Goal: Task Accomplishment & Management: Manage account settings

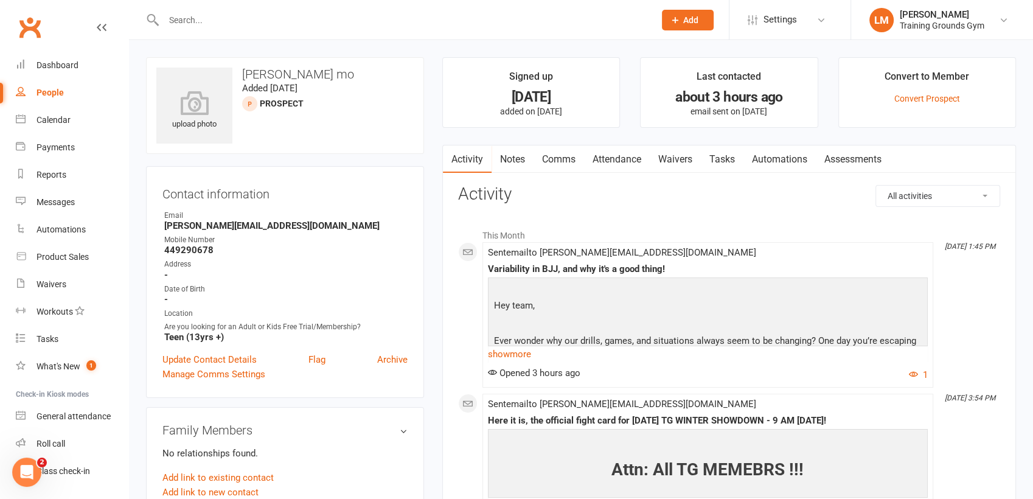
scroll to position [31, 0]
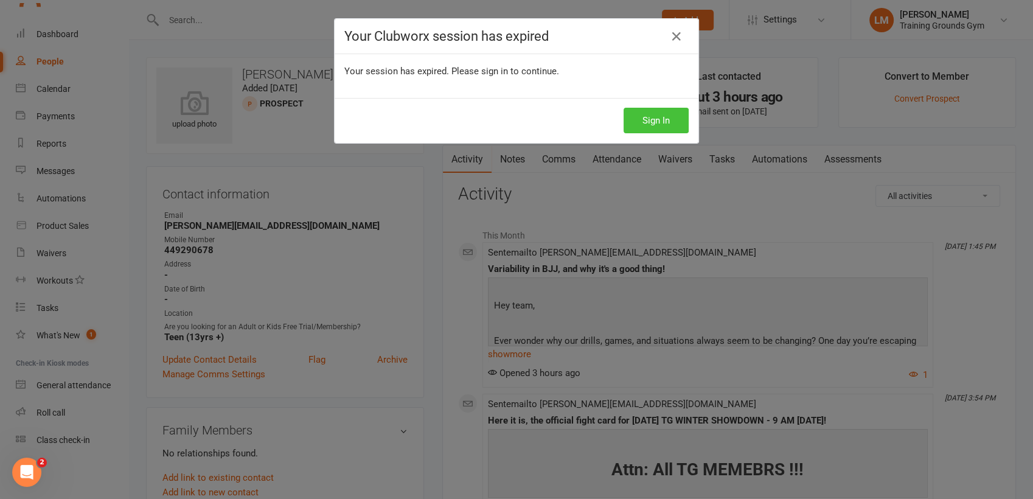
click at [638, 114] on button "Sign In" at bounding box center [655, 121] width 65 height 26
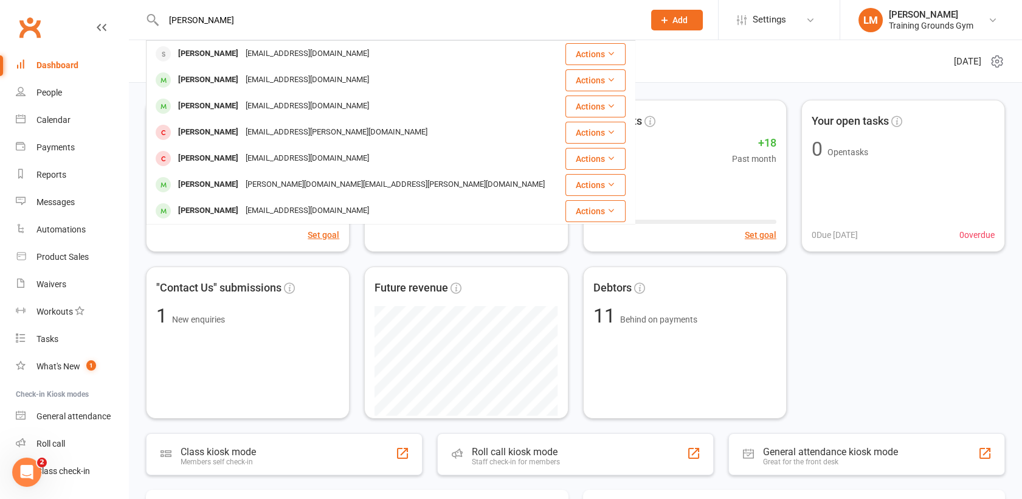
type input "[PERSON_NAME]"
click at [694, 14] on button "Add" at bounding box center [677, 20] width 52 height 21
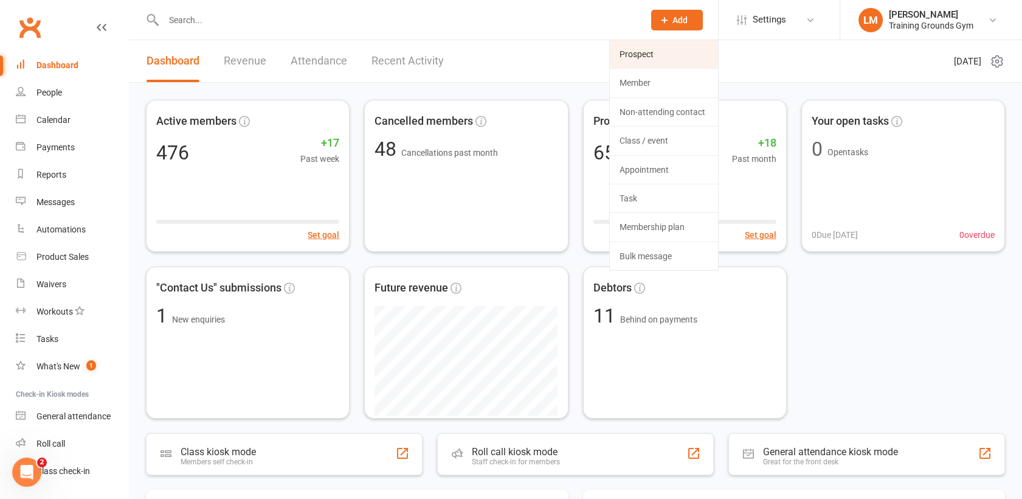
click at [657, 61] on link "Prospect" at bounding box center [664, 54] width 108 height 28
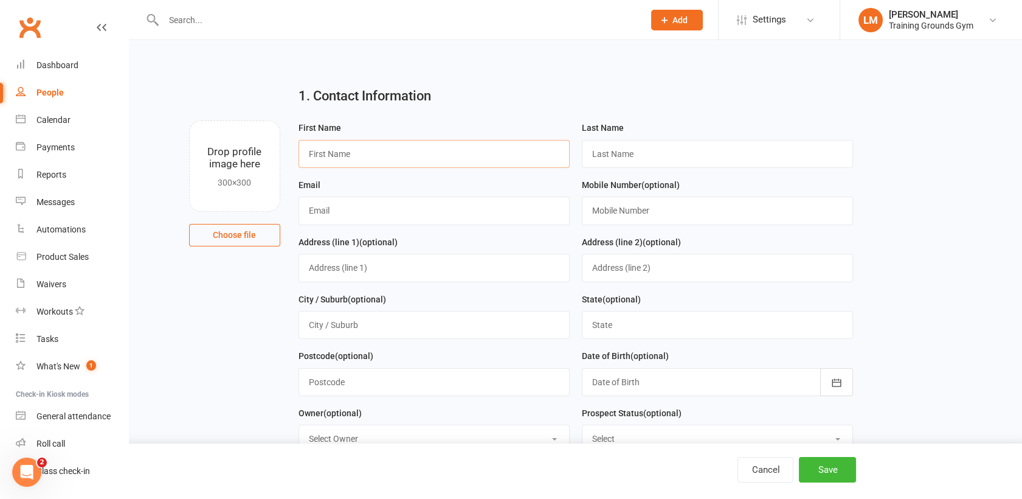
click at [339, 144] on input "text" at bounding box center [434, 154] width 271 height 28
type input "[PERSON_NAME]"
click at [322, 201] on input "text" at bounding box center [434, 210] width 271 height 28
type input "[EMAIL_ADDRESS][DOMAIN_NAME]"
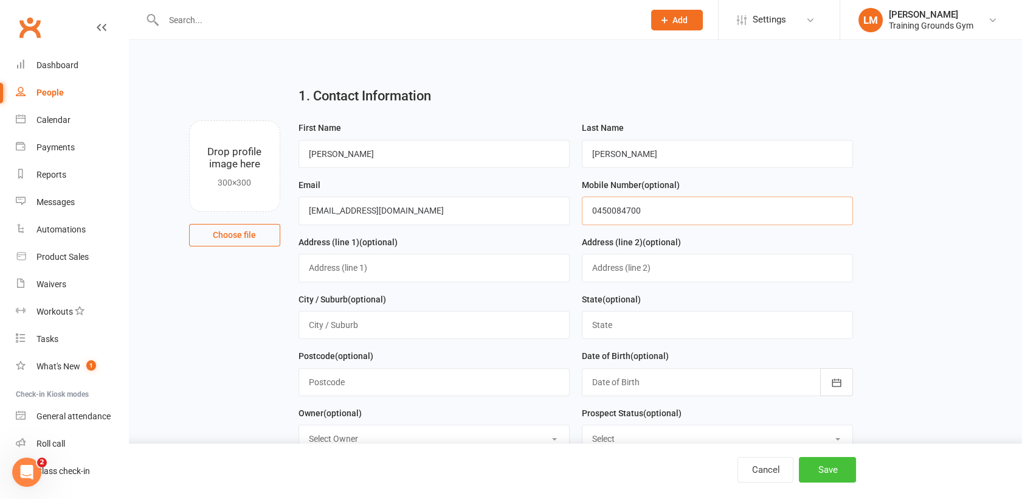
type input "0450084700"
click at [832, 466] on button "Save" at bounding box center [827, 470] width 57 height 26
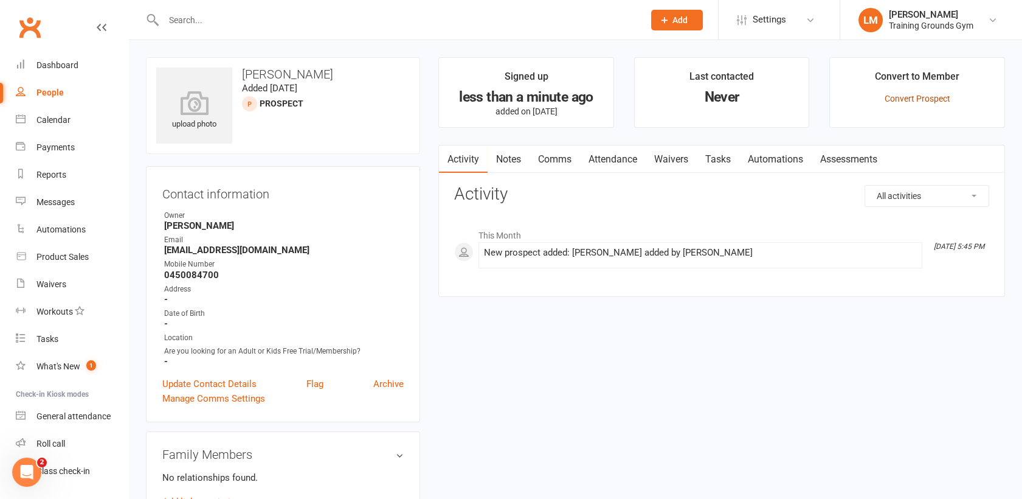
click at [927, 94] on link "Convert Prospect" at bounding box center [918, 99] width 66 height 10
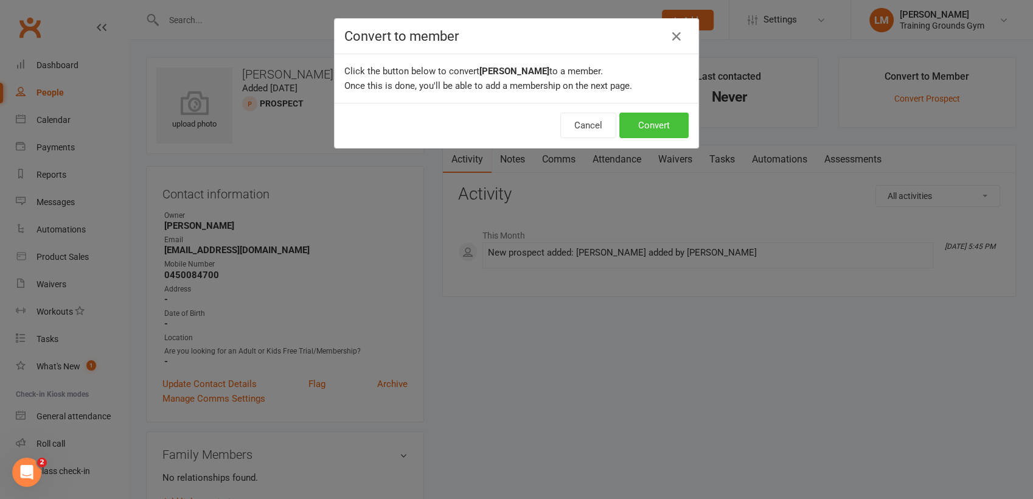
click at [656, 120] on button "Convert" at bounding box center [653, 125] width 69 height 26
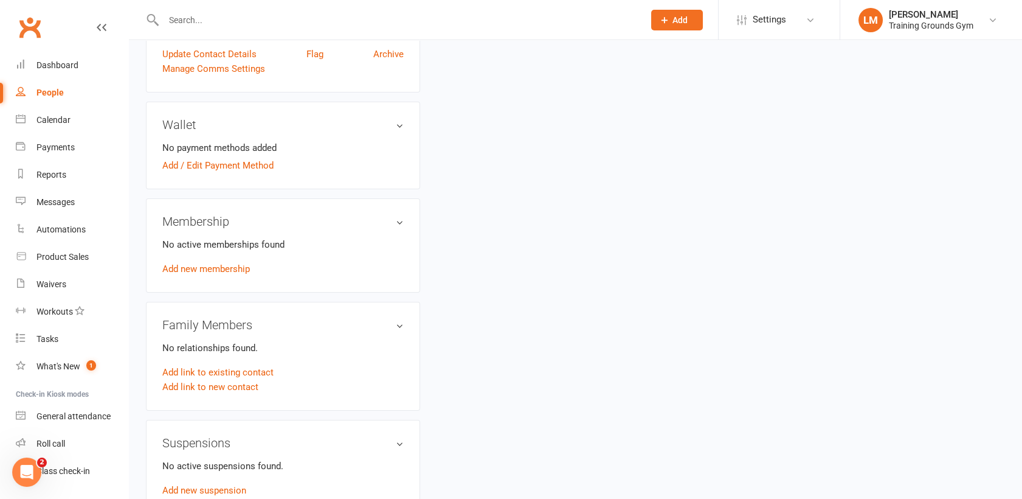
scroll to position [341, 0]
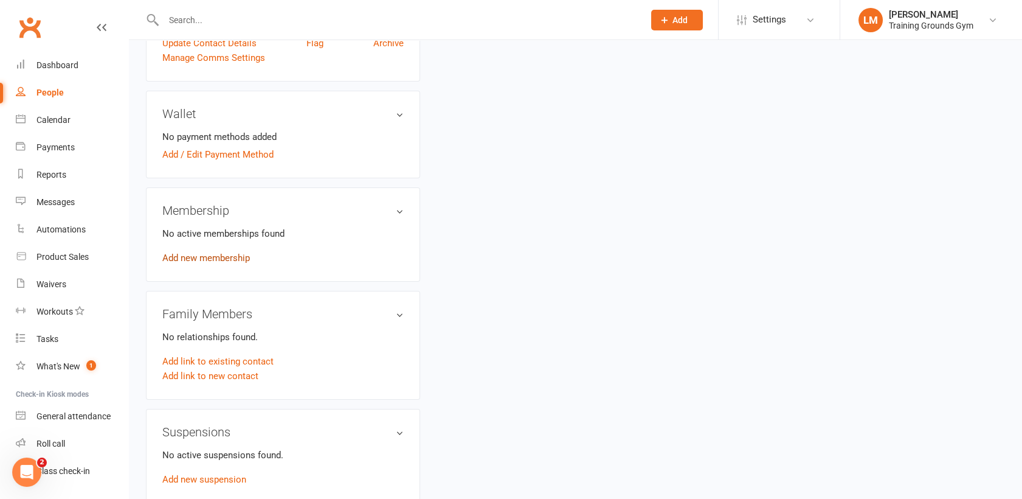
click at [234, 260] on link "Add new membership" at bounding box center [206, 257] width 88 height 11
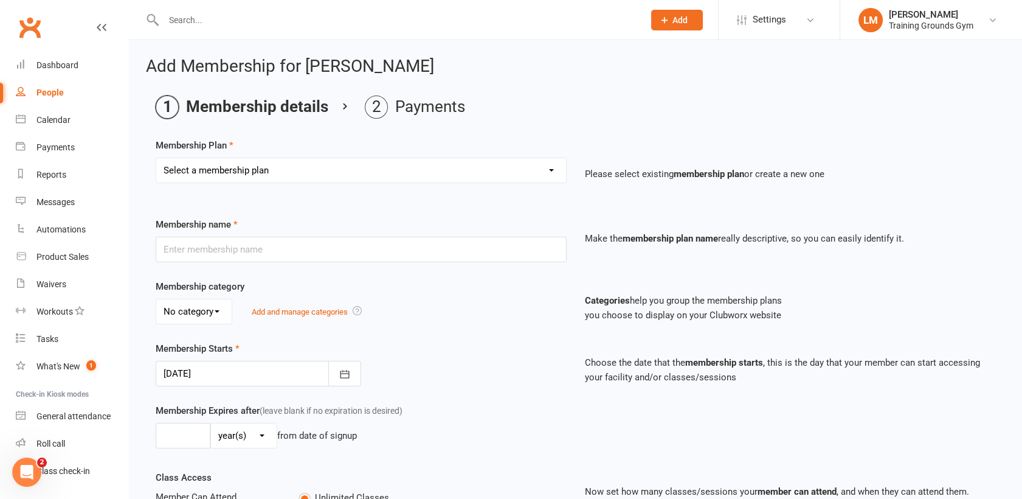
click at [291, 180] on select "Select a membership plan Create new Membership Plan Trial Basic for beginners a…" at bounding box center [361, 170] width 410 height 24
select select "1"
click at [156, 158] on select "Select a membership plan Create new Membership Plan Trial Basic for beginners a…" at bounding box center [361, 170] width 410 height 24
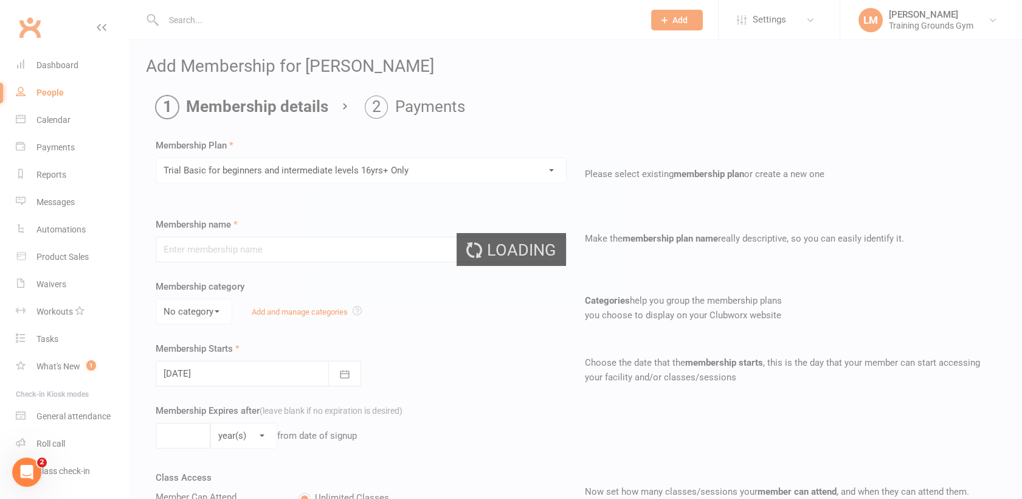
type input "Trial Basic for beginners and intermediate levels 16yrs+ Only"
select select "0"
type input "10"
select select "0"
type input "5"
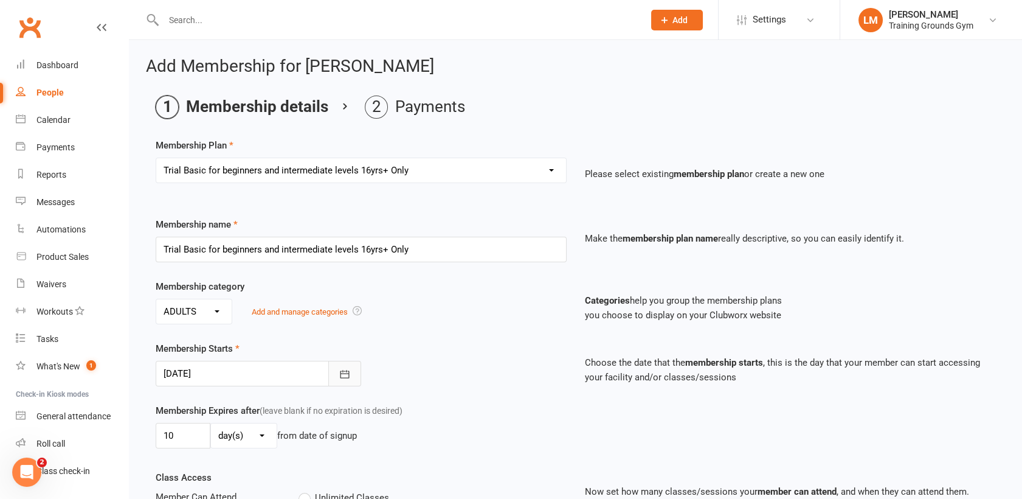
click at [344, 372] on icon "button" at bounding box center [344, 374] width 9 height 8
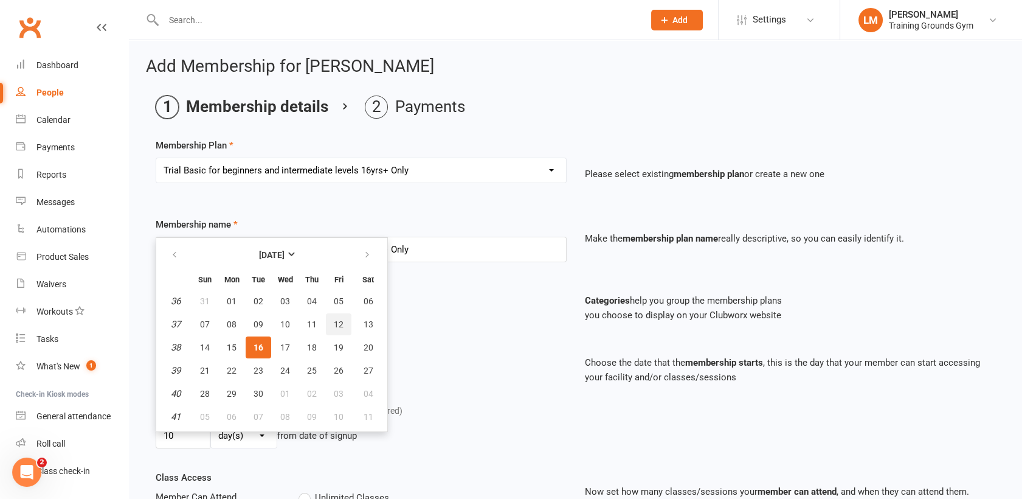
click at [341, 320] on span "12" at bounding box center [339, 324] width 10 height 10
type input "[DATE]"
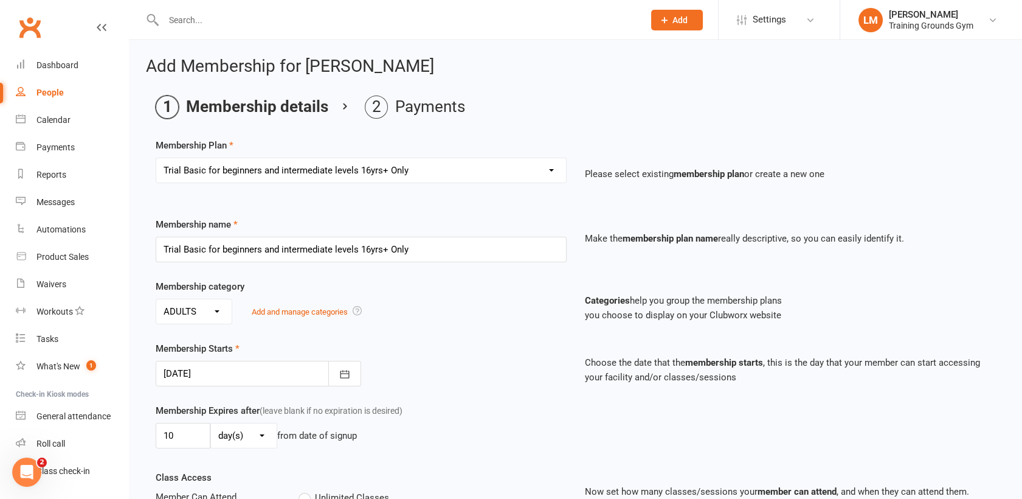
click at [482, 358] on div "Membership Starts [DATE] [DATE] Sun Mon Tue Wed Thu Fri Sat 36 31 01 02 03 04 0…" at bounding box center [361, 363] width 429 height 45
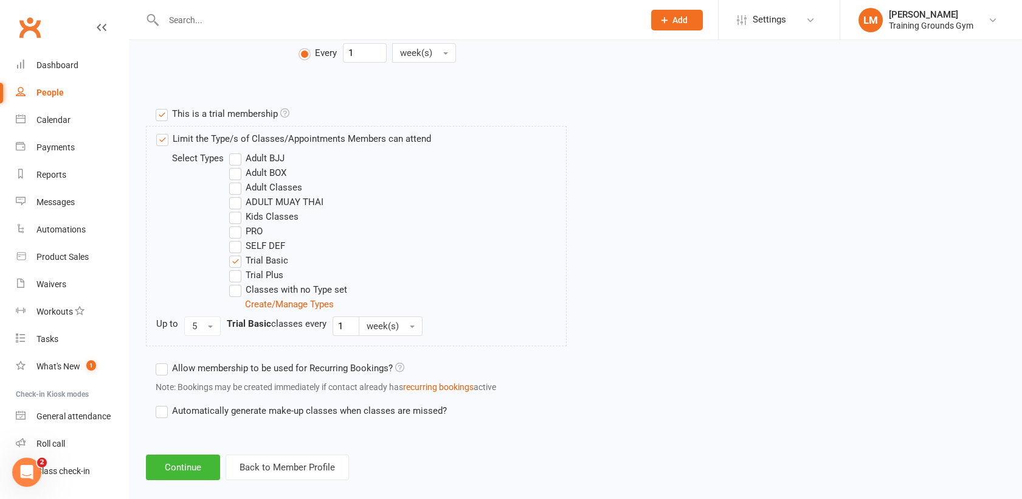
scroll to position [542, 0]
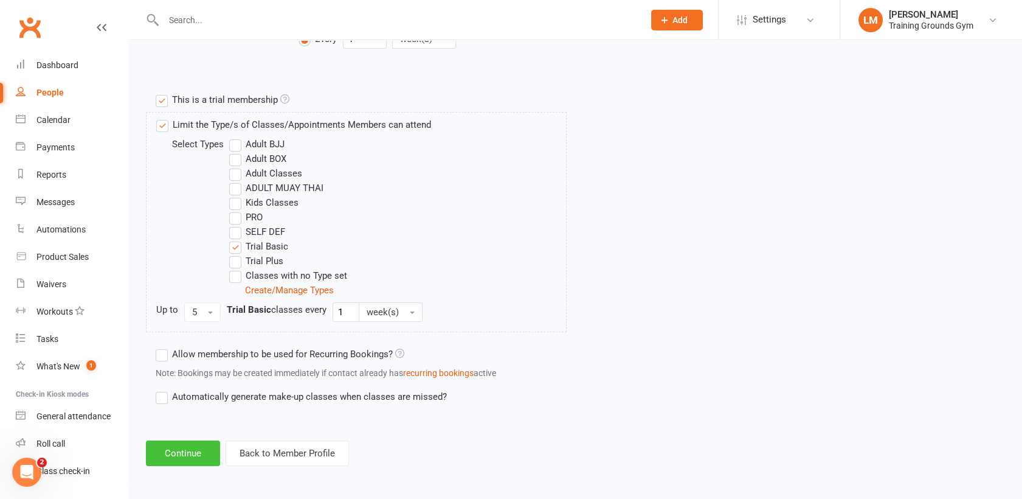
click at [216, 440] on button "Continue" at bounding box center [183, 453] width 74 height 26
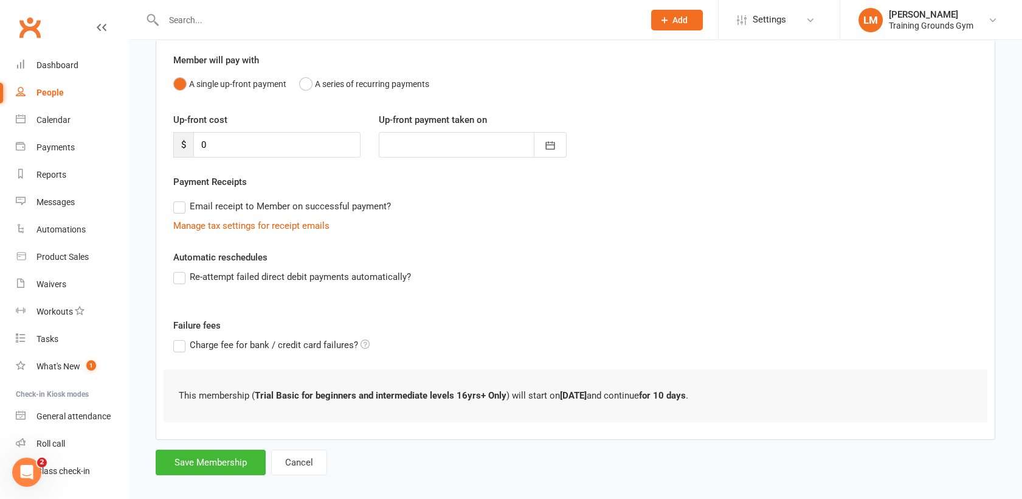
scroll to position [114, 0]
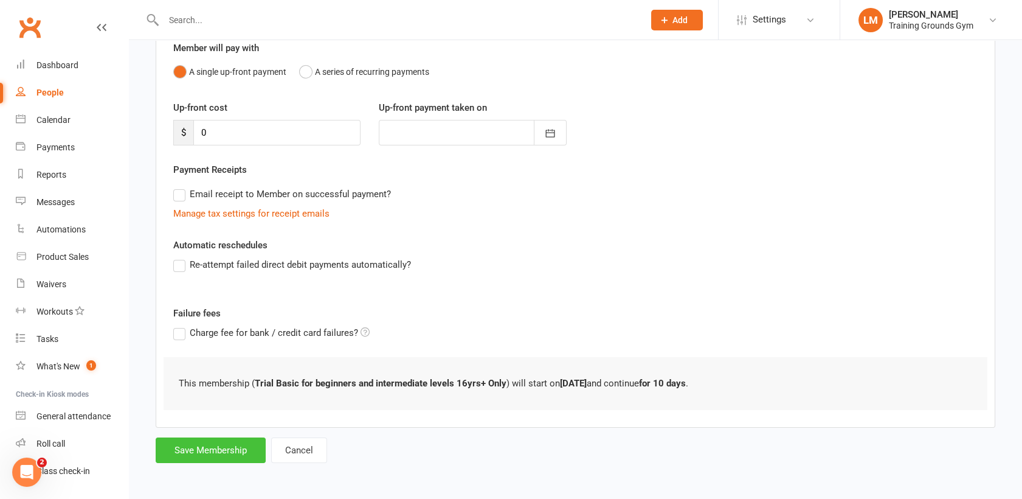
click at [189, 447] on button "Save Membership" at bounding box center [211, 450] width 110 height 26
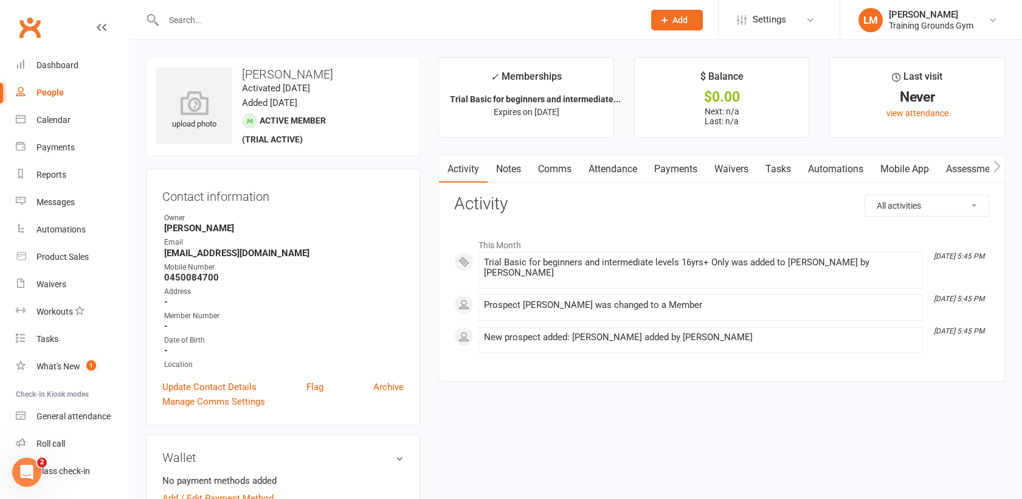
click at [194, 19] on input "text" at bounding box center [398, 20] width 476 height 17
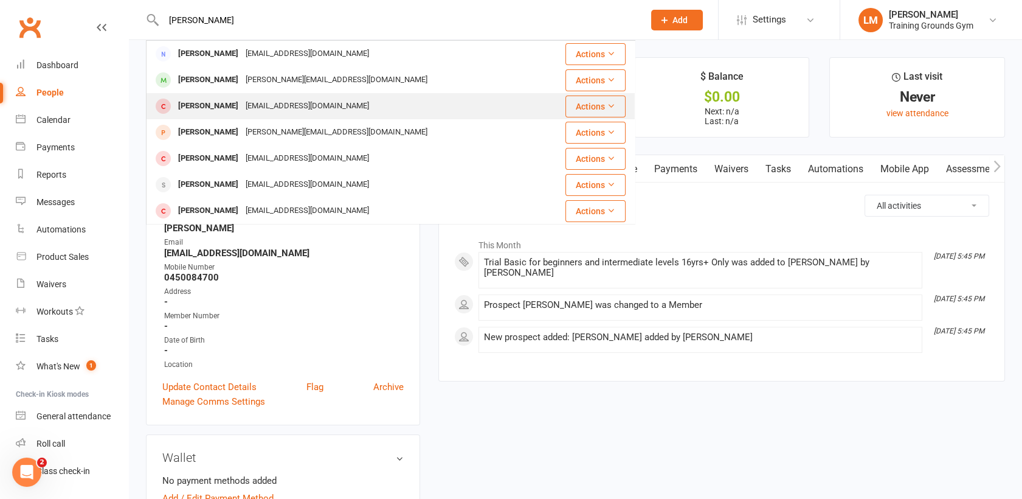
type input "[PERSON_NAME]"
click at [202, 99] on div "[PERSON_NAME]" at bounding box center [208, 106] width 67 height 18
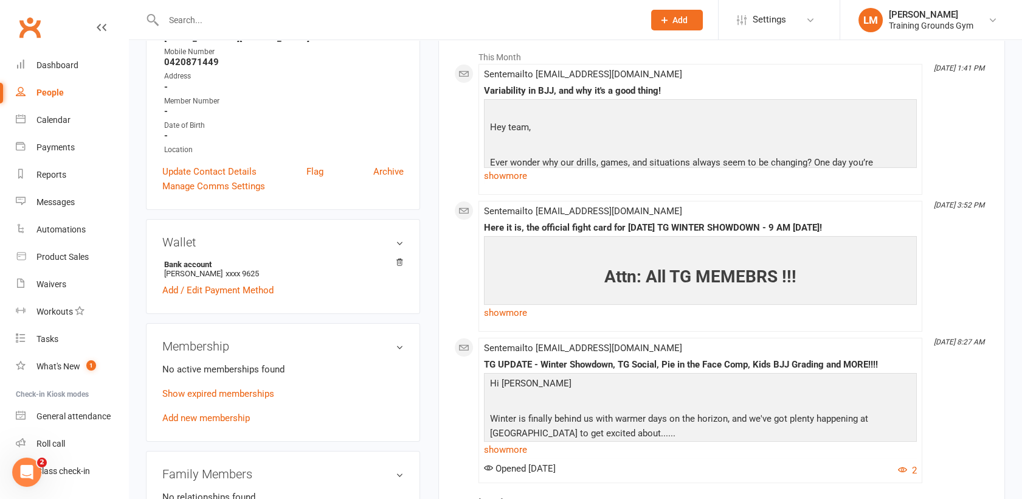
scroll to position [5, 0]
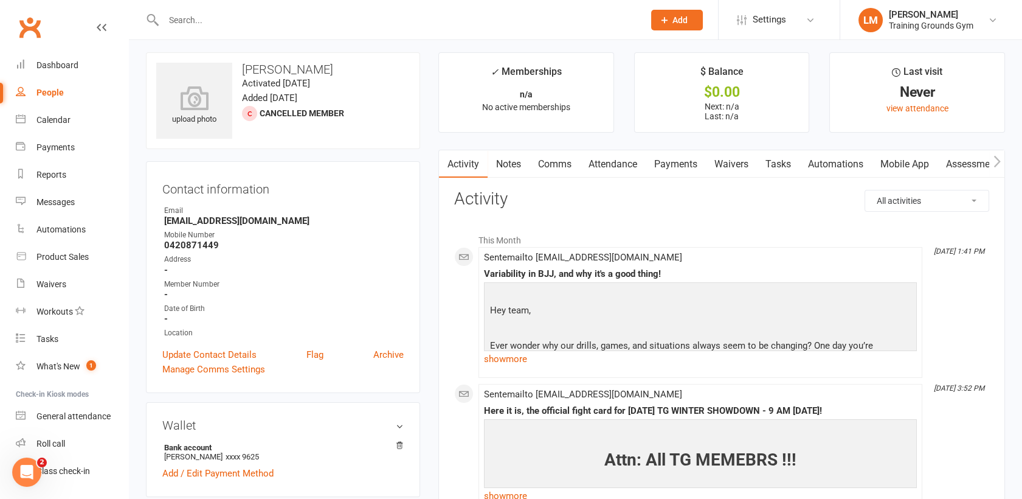
click at [646, 163] on link "Attendance" at bounding box center [613, 164] width 66 height 28
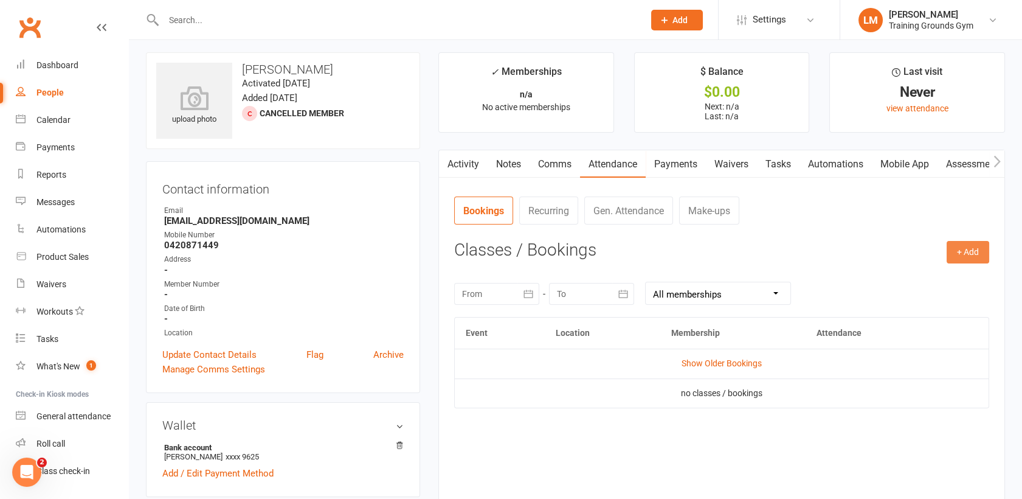
click at [956, 249] on button "+ Add" at bounding box center [968, 252] width 43 height 22
click at [857, 214] on nav "Bookings Recurring Gen. Attendance Make-ups" at bounding box center [721, 214] width 535 height 36
click at [681, 157] on link "Payments" at bounding box center [676, 164] width 60 height 28
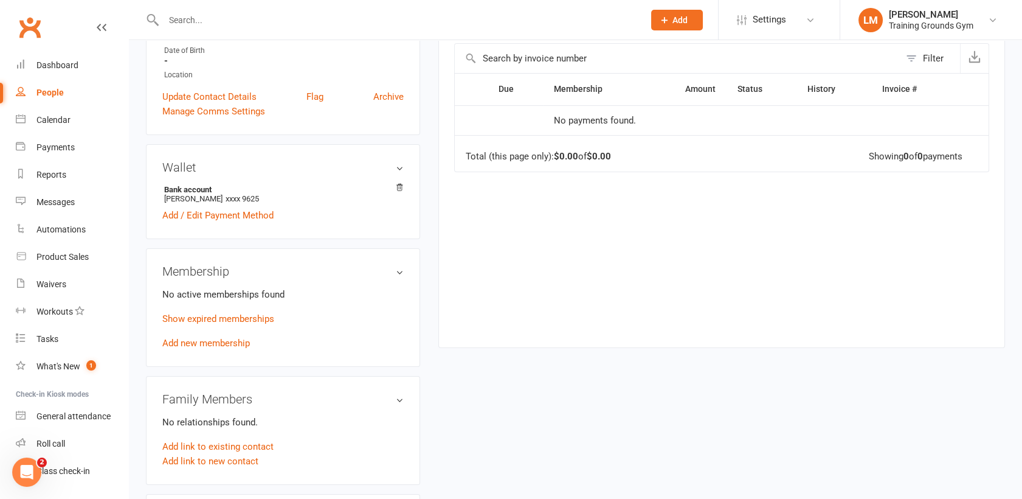
scroll to position [300, 0]
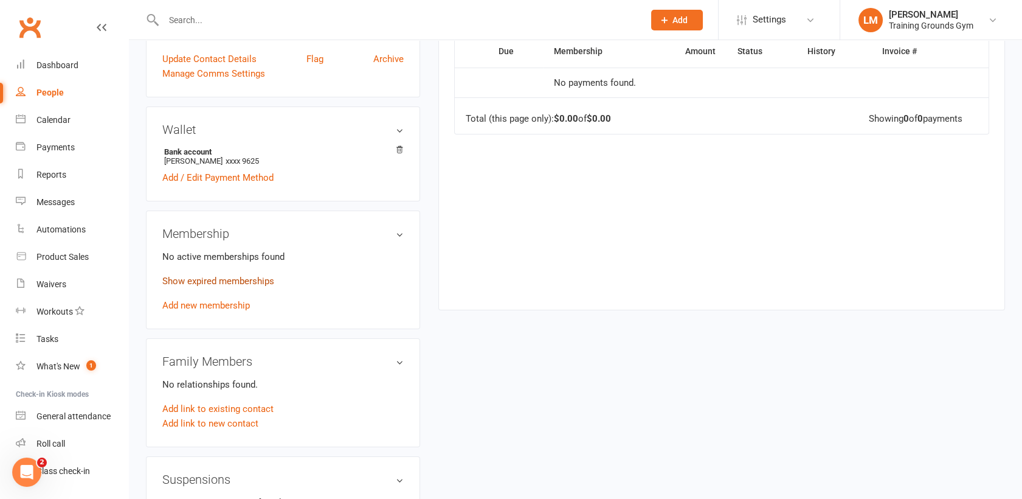
click at [246, 281] on link "Show expired memberships" at bounding box center [218, 280] width 112 height 11
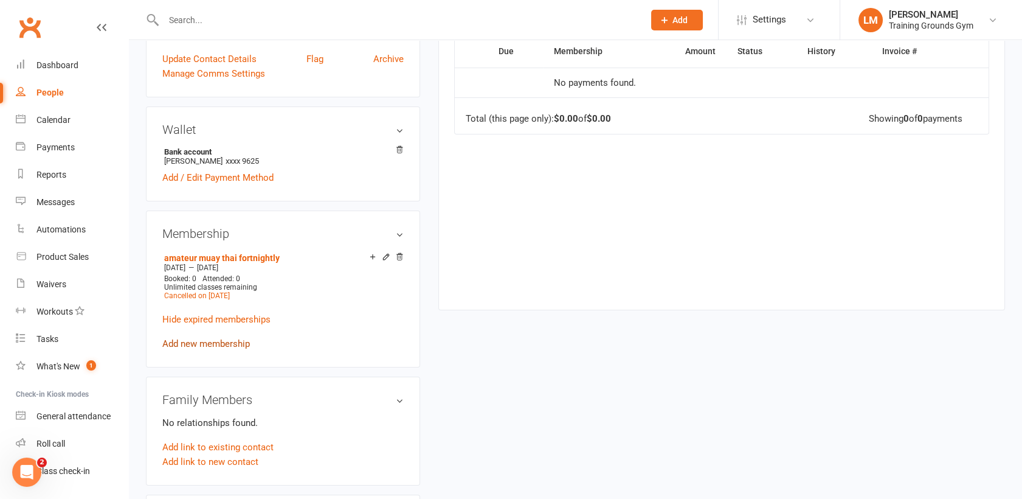
click at [241, 347] on link "Add new membership" at bounding box center [206, 343] width 88 height 11
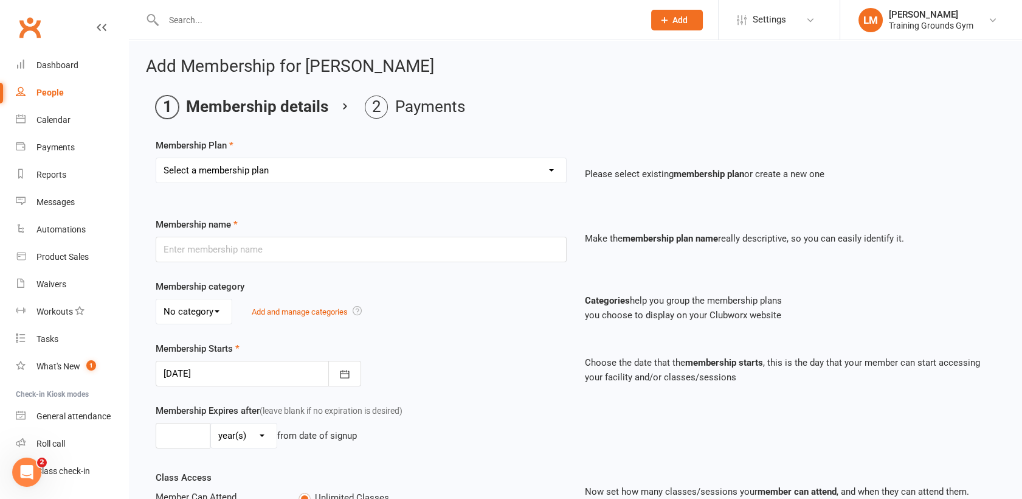
click at [384, 162] on select "Select a membership plan Create new Membership Plan Trial Basic for beginners a…" at bounding box center [361, 170] width 410 height 24
select select "26"
click at [156, 158] on select "Select a membership plan Create new Membership Plan Trial Basic for beginners a…" at bounding box center [361, 170] width 410 height 24
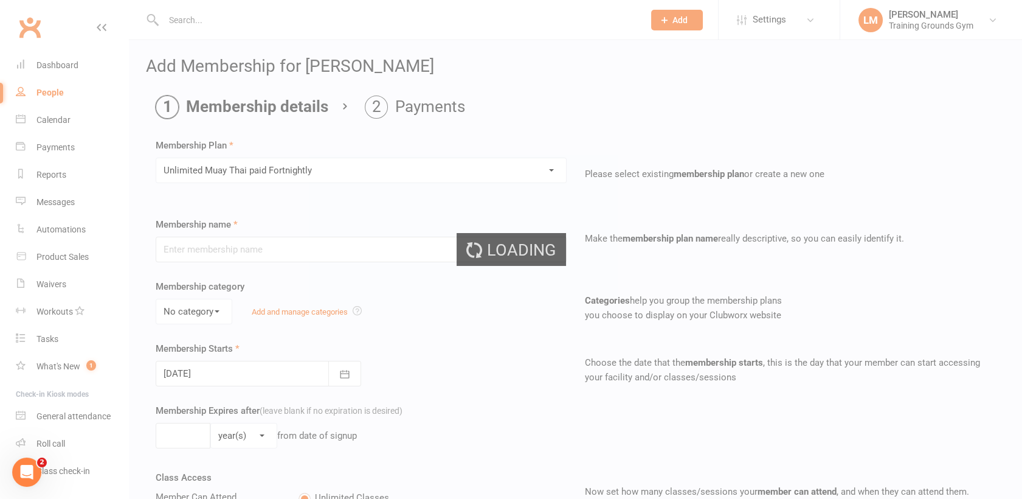
type input "Unlimited Muay Thai paid Fortnightly"
select select "0"
type input "0"
type input "4"
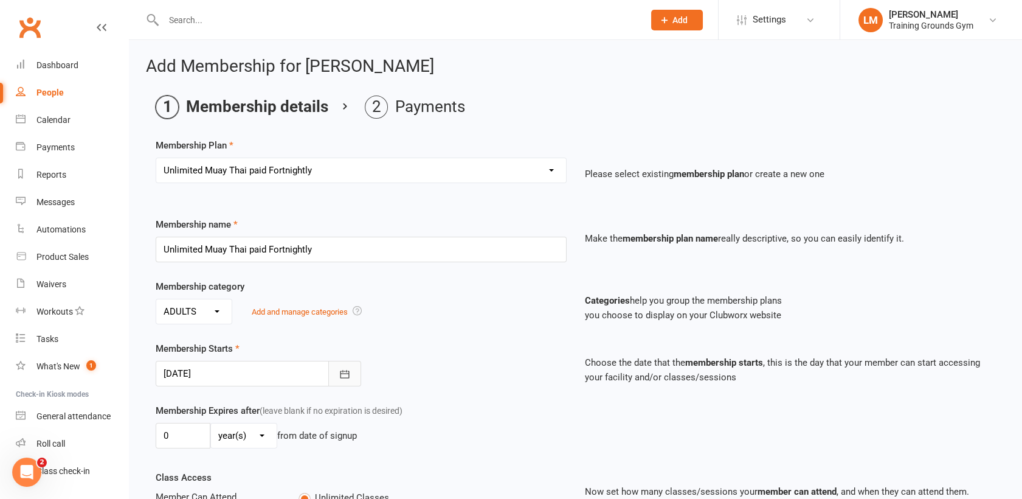
click at [347, 368] on icon "button" at bounding box center [345, 374] width 12 height 12
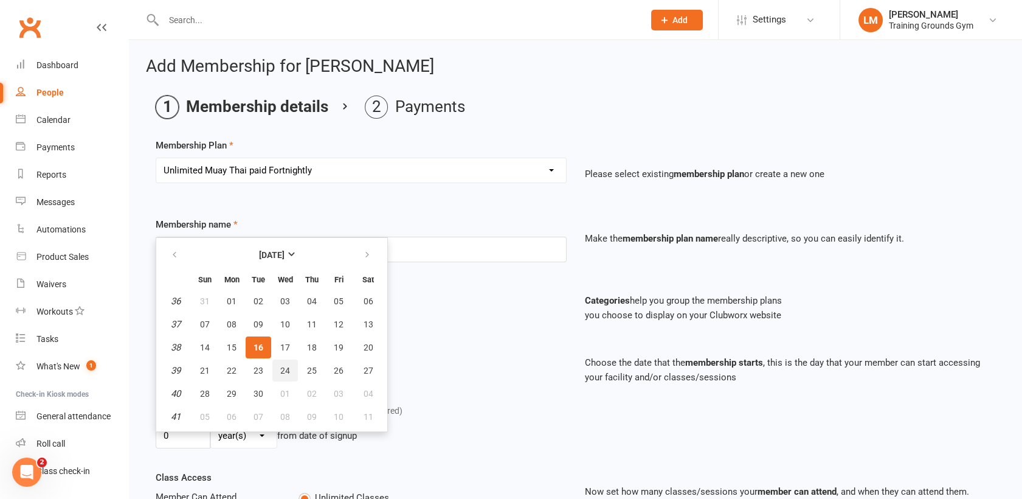
click at [277, 367] on button "24" at bounding box center [285, 370] width 26 height 22
type input "[DATE]"
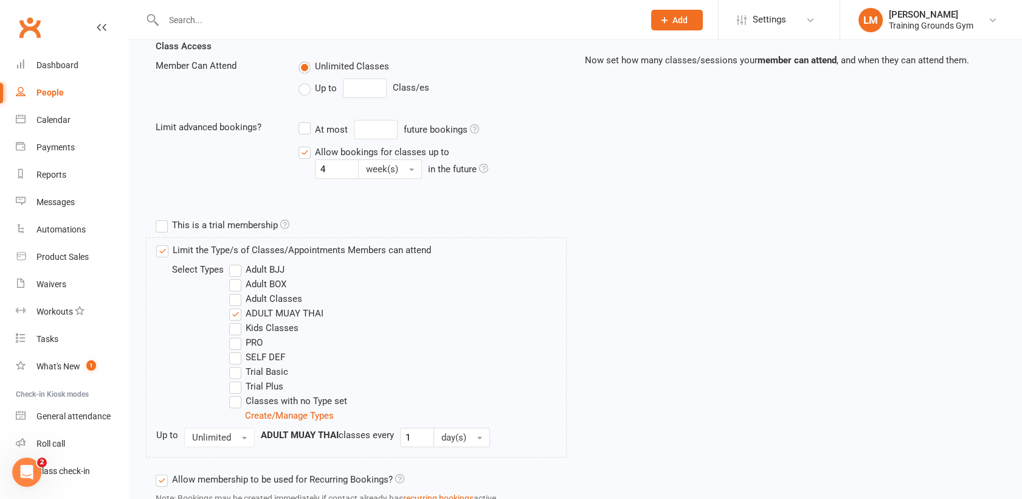
scroll to position [525, 0]
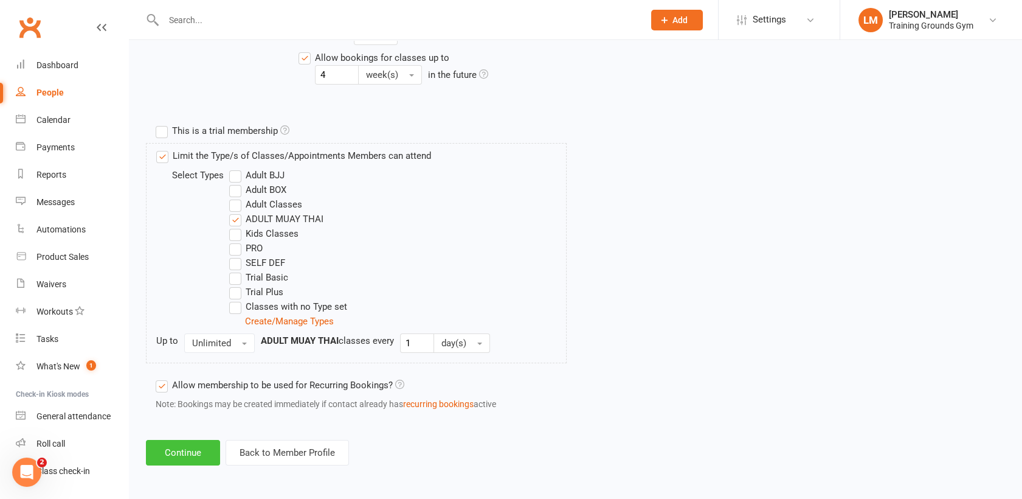
click at [176, 445] on button "Continue" at bounding box center [183, 453] width 74 height 26
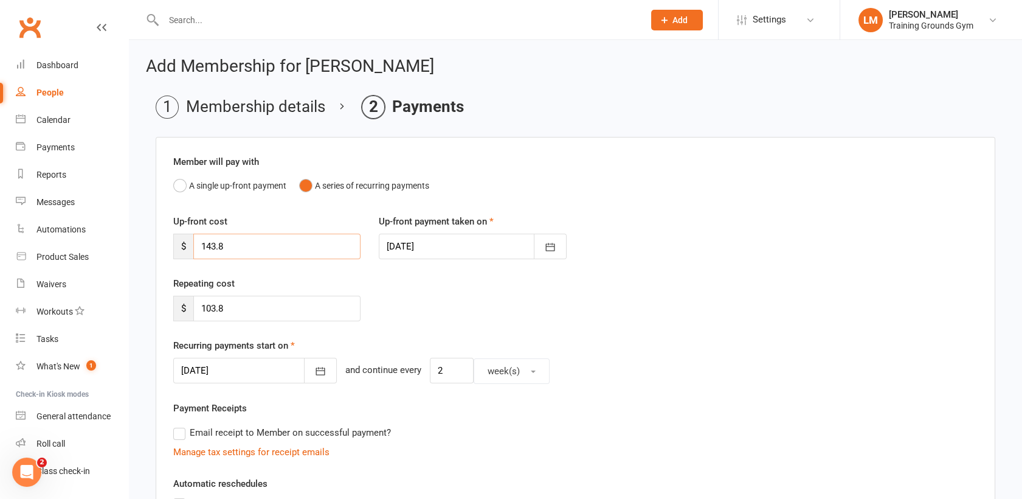
drag, startPoint x: 257, startPoint y: 253, endPoint x: 120, endPoint y: 263, distance: 136.6
click at [120, 263] on ui-view "Prospect Member Non-attending contact Class / event Appointment Task Membership…" at bounding box center [511, 398] width 1022 height 791
type input "103.80"
click at [684, 284] on div "Repeating cost $ 103.8" at bounding box center [575, 307] width 823 height 62
click at [546, 250] on icon "button" at bounding box center [549, 247] width 9 height 8
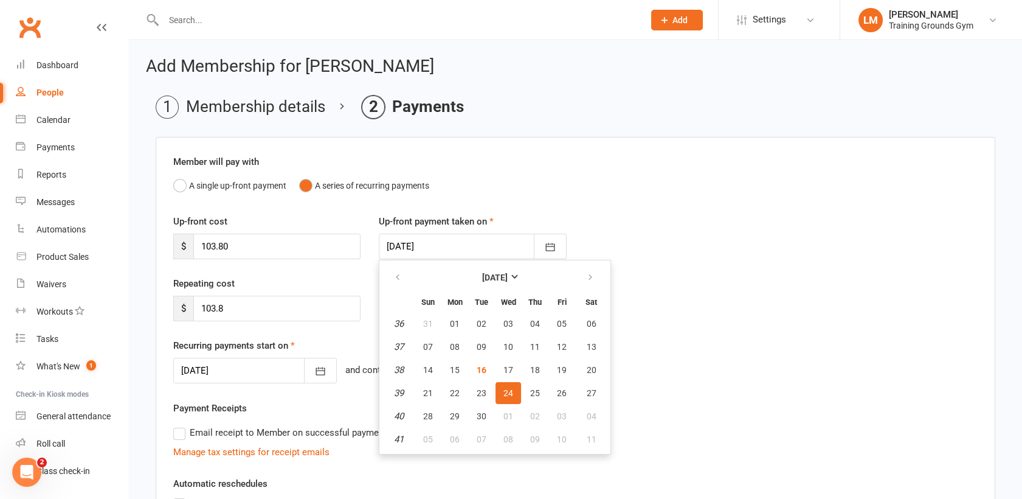
click at [778, 304] on div "Repeating cost $ 103.8" at bounding box center [575, 307] width 823 height 62
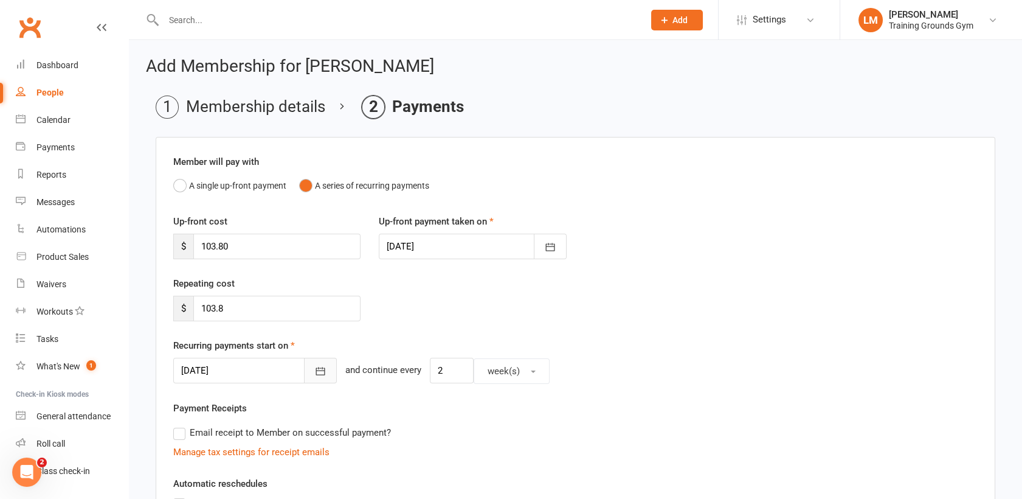
click at [310, 370] on button "button" at bounding box center [320, 371] width 33 height 26
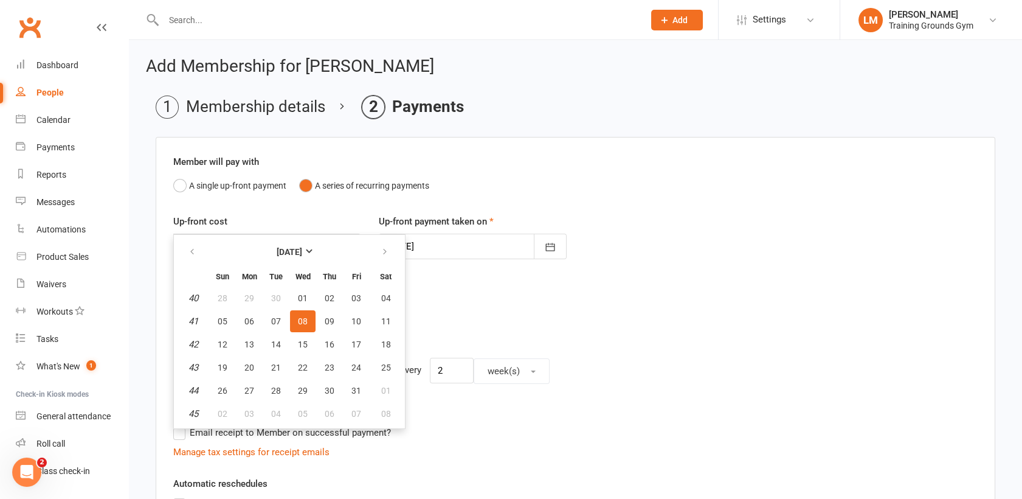
click at [632, 272] on div "Up-front cost $ 103.80 Up-front payment taken on [DATE] [DATE] Sun Mon Tue Wed …" at bounding box center [575, 245] width 823 height 62
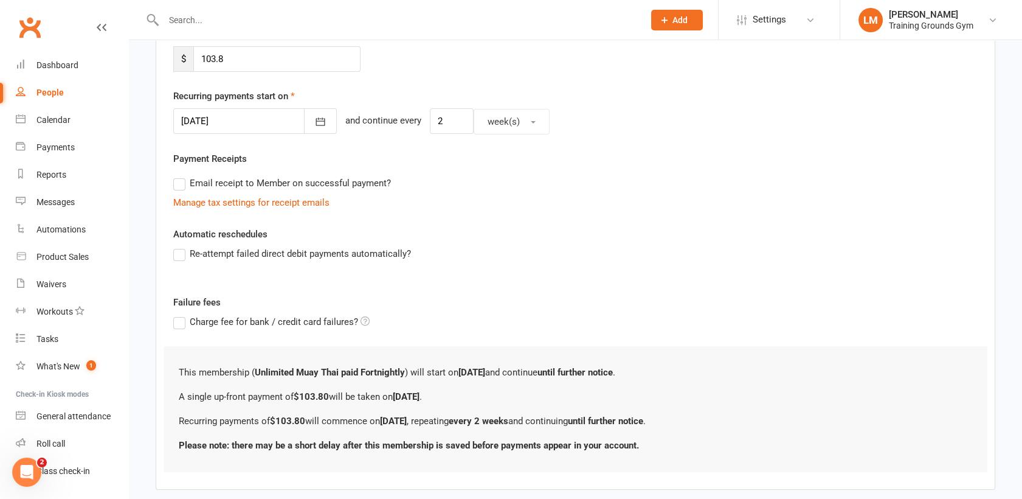
scroll to position [311, 0]
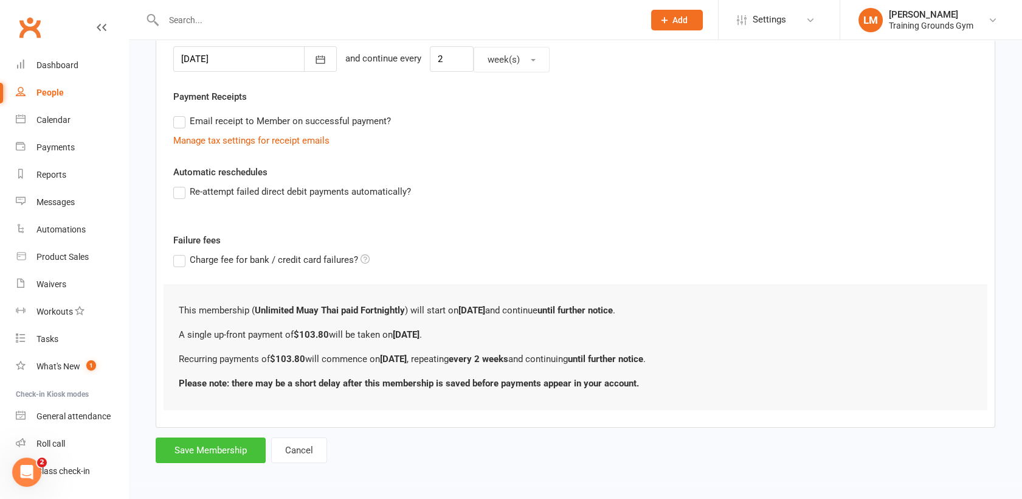
click at [209, 450] on button "Save Membership" at bounding box center [211, 450] width 110 height 26
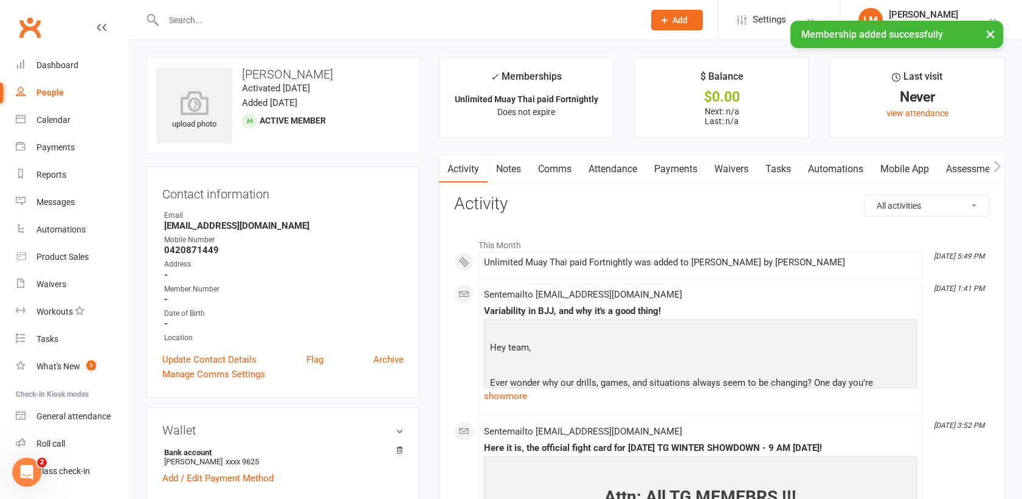
click at [666, 173] on link "Payments" at bounding box center [676, 169] width 60 height 28
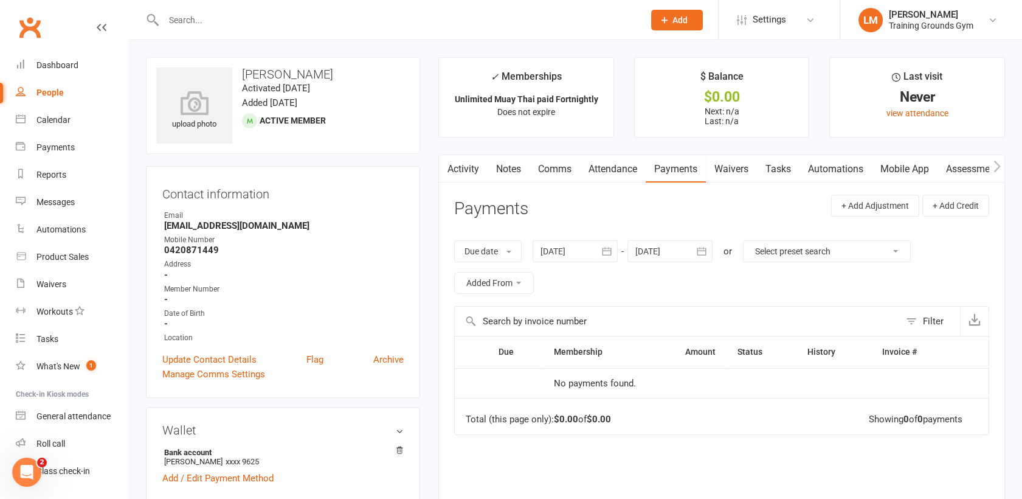
click at [457, 165] on link "Activity" at bounding box center [463, 169] width 49 height 28
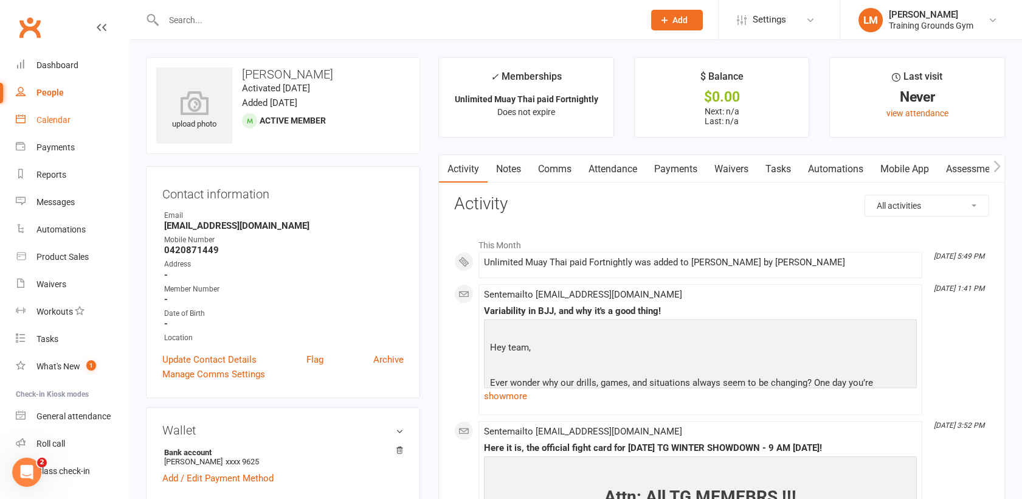
click at [64, 120] on div "Calendar" at bounding box center [53, 120] width 34 height 10
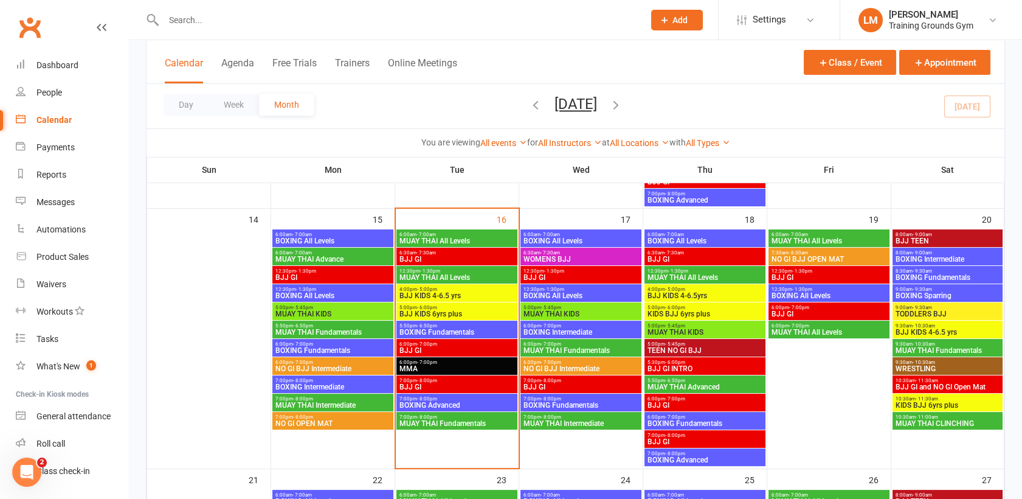
scroll to position [572, 0]
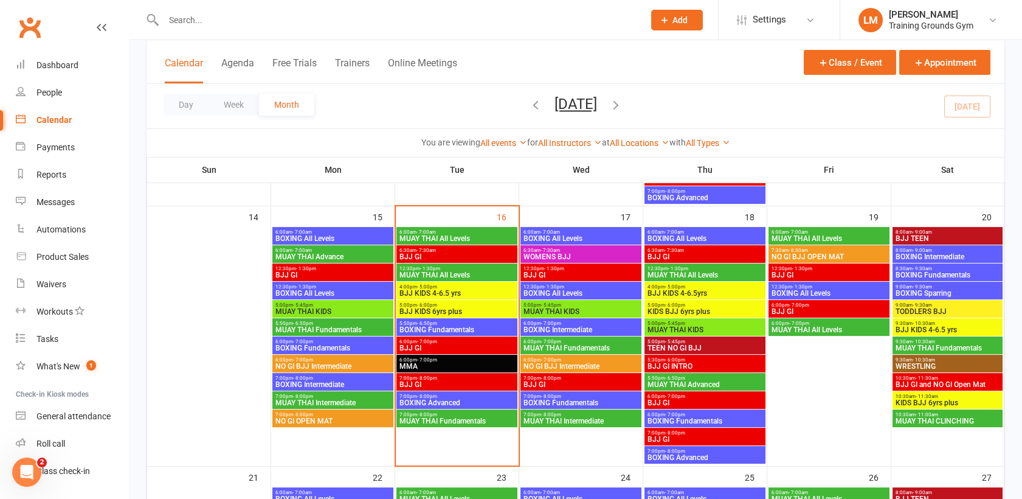
click at [448, 308] on span "BJJ KIDS 6yrs plus" at bounding box center [457, 311] width 116 height 7
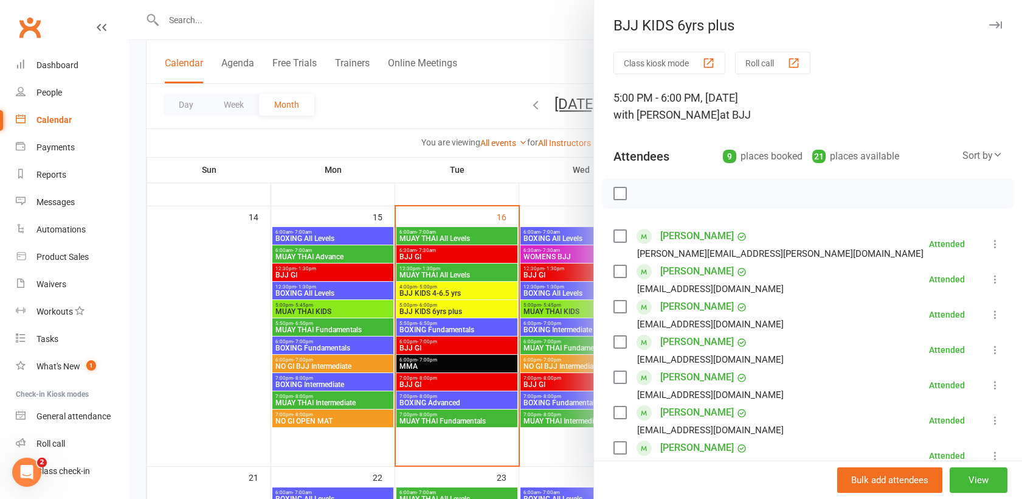
click at [448, 328] on div at bounding box center [575, 249] width 893 height 499
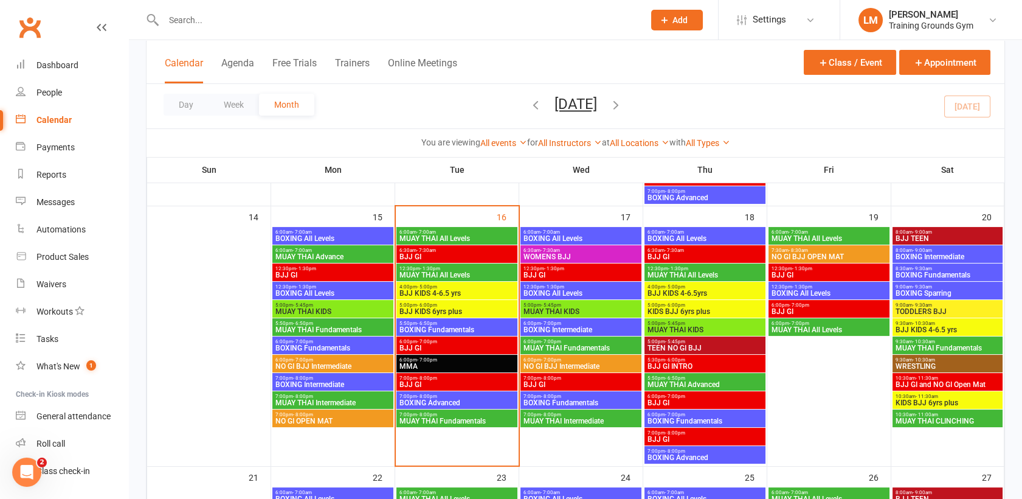
click at [448, 328] on span "BOXING Fundamentals" at bounding box center [457, 329] width 116 height 7
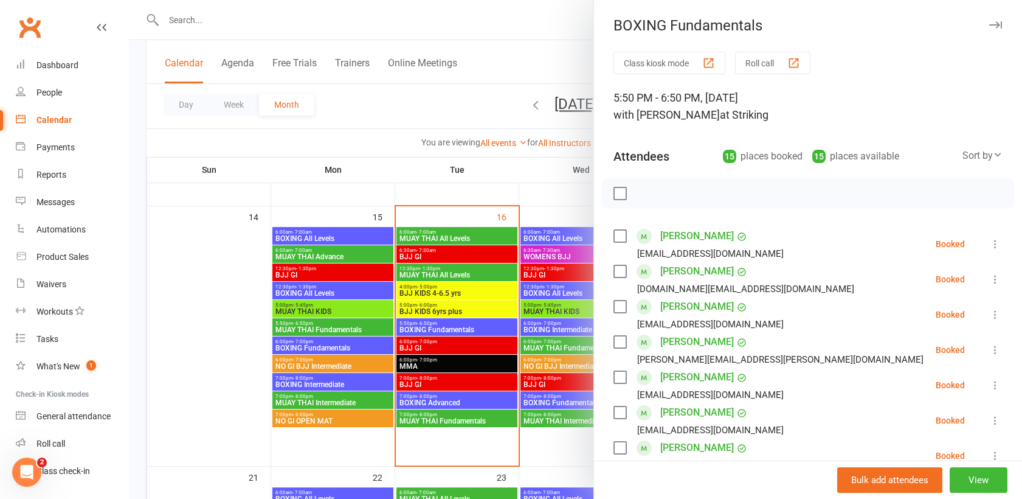
click at [614, 305] on label at bounding box center [620, 306] width 12 height 12
click at [615, 338] on label at bounding box center [620, 342] width 12 height 12
click at [616, 372] on label at bounding box center [620, 377] width 12 height 12
click at [616, 412] on label at bounding box center [620, 412] width 12 height 12
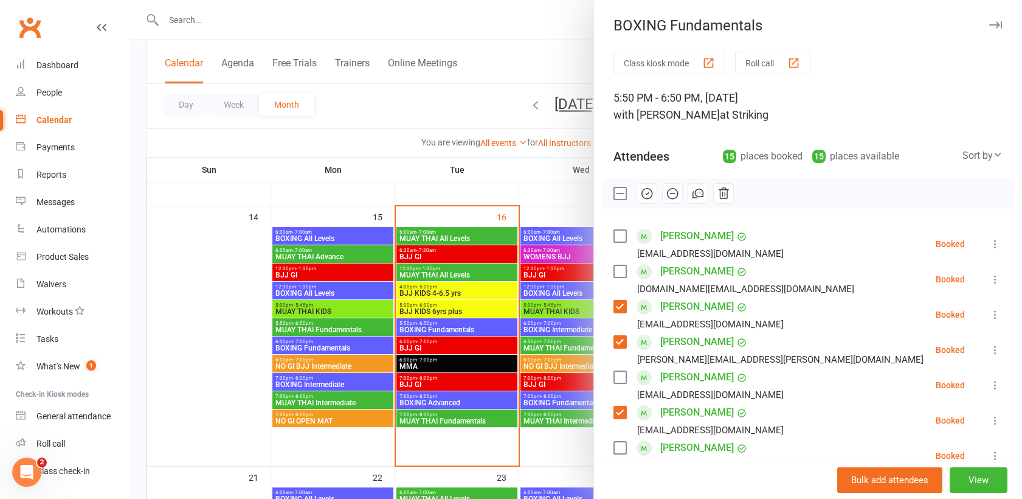
click at [614, 376] on label at bounding box center [620, 377] width 12 height 12
click at [617, 448] on label at bounding box center [620, 447] width 12 height 12
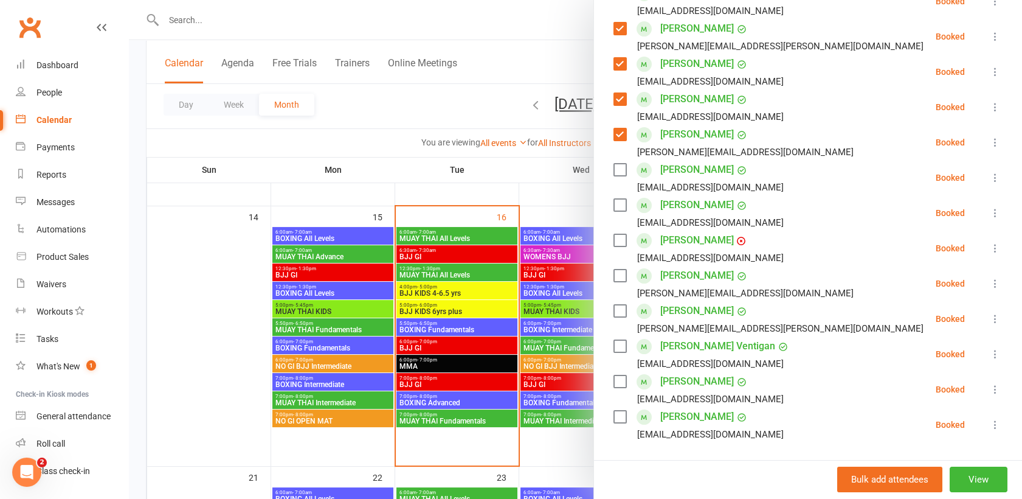
scroll to position [323, 0]
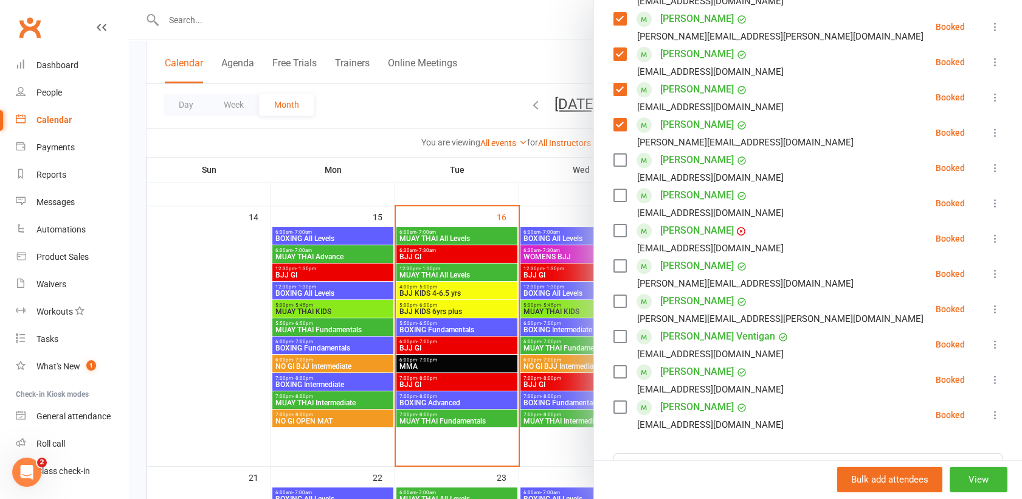
click at [614, 161] on label at bounding box center [620, 160] width 12 height 12
click at [614, 196] on label at bounding box center [620, 195] width 12 height 12
click at [619, 261] on label at bounding box center [620, 266] width 12 height 12
click at [616, 231] on label at bounding box center [620, 230] width 12 height 12
click at [618, 299] on label at bounding box center [620, 301] width 12 height 12
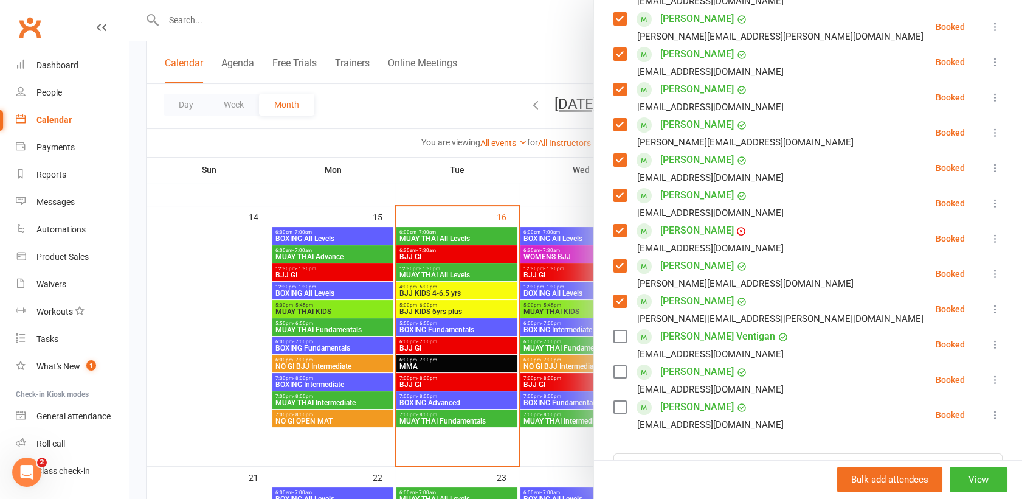
click at [617, 333] on label at bounding box center [620, 336] width 12 height 12
click at [616, 367] on label at bounding box center [620, 371] width 12 height 12
click at [617, 407] on label at bounding box center [620, 407] width 12 height 12
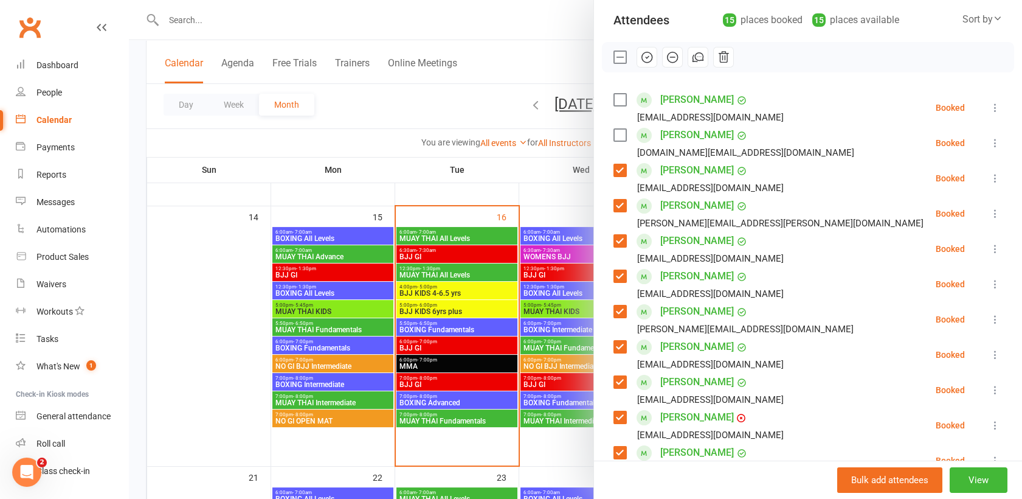
scroll to position [0, 0]
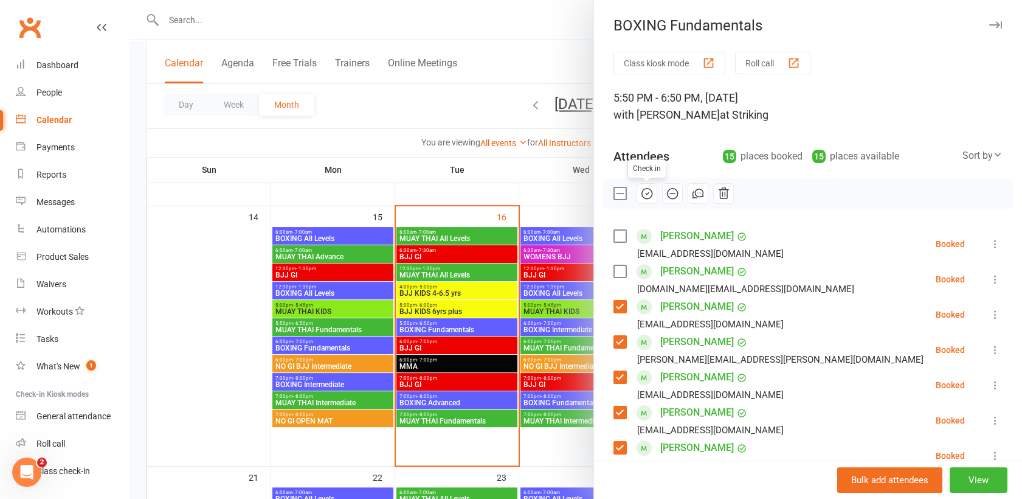
click at [641, 192] on icon "button" at bounding box center [646, 193] width 13 height 13
click at [184, 19] on div at bounding box center [575, 249] width 893 height 499
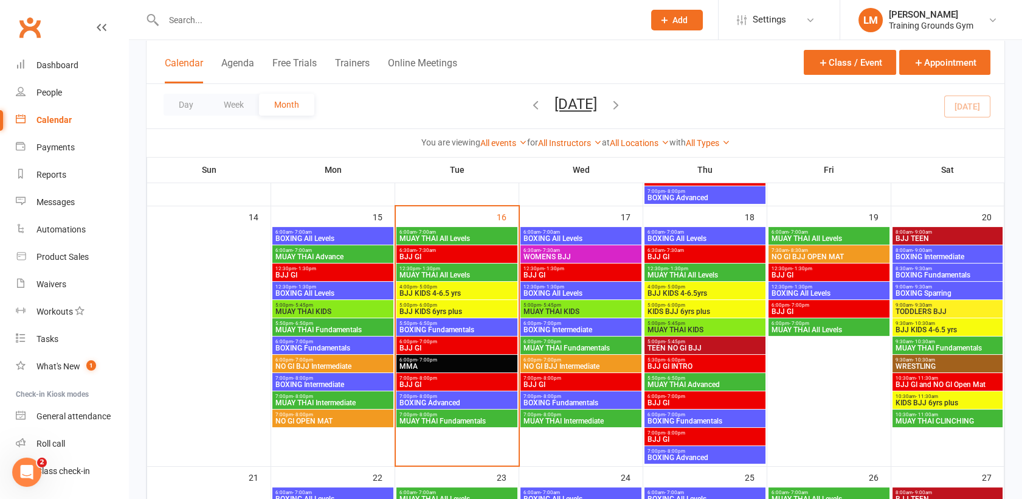
click at [217, 21] on input "text" at bounding box center [398, 20] width 476 height 17
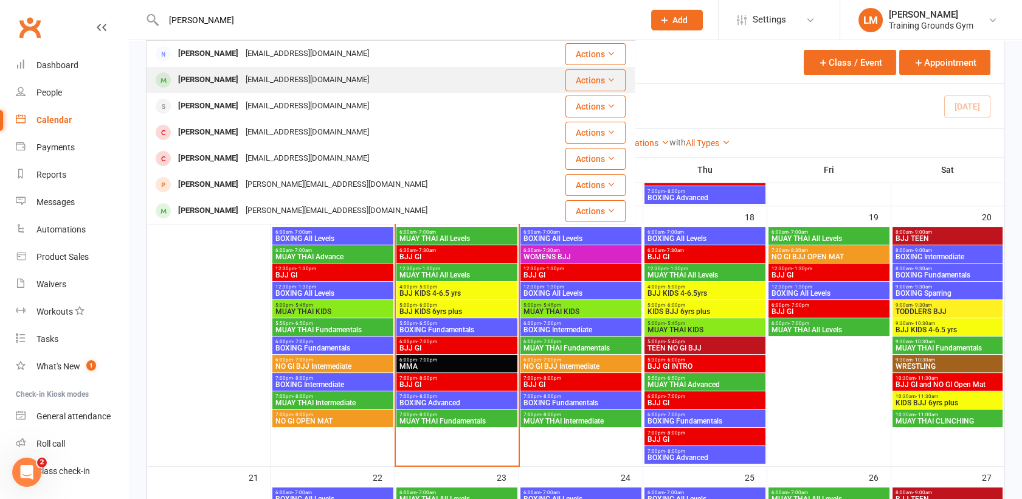
type input "[PERSON_NAME]"
click at [226, 80] on div "[PERSON_NAME]" at bounding box center [208, 80] width 67 height 18
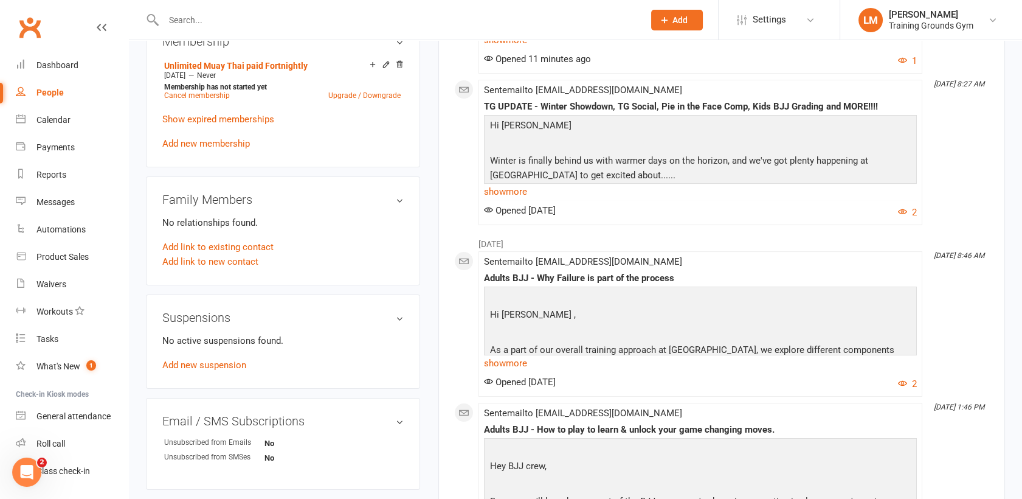
scroll to position [496, 0]
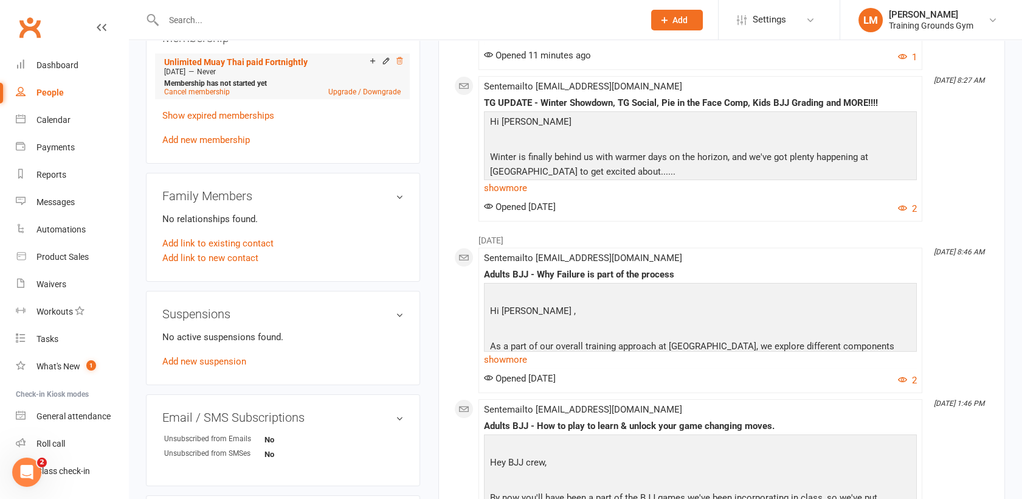
click at [400, 61] on icon at bounding box center [399, 60] width 6 height 7
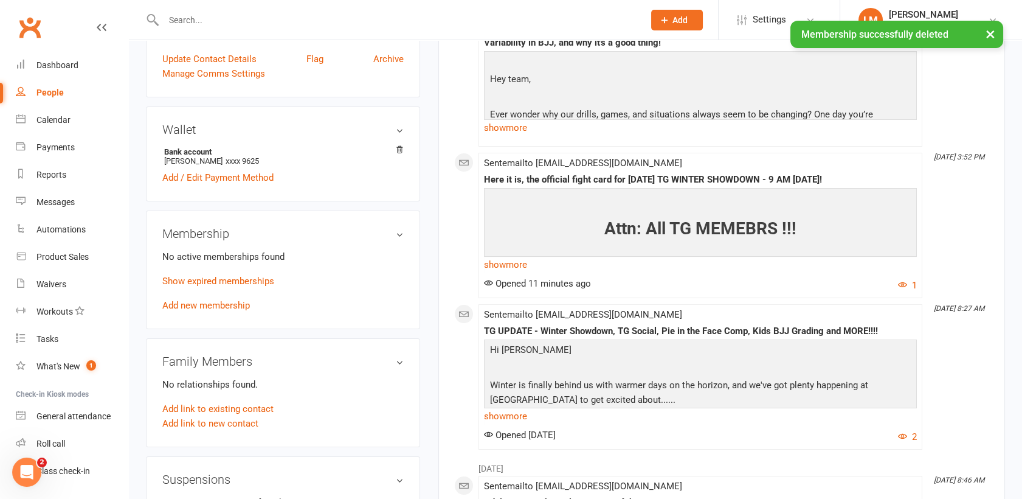
scroll to position [297, 0]
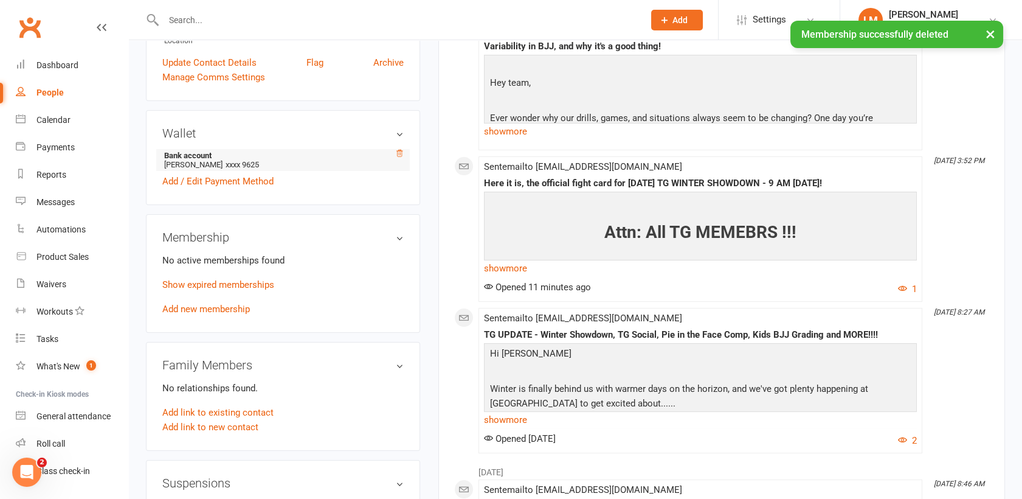
click at [396, 150] on icon at bounding box center [399, 153] width 9 height 9
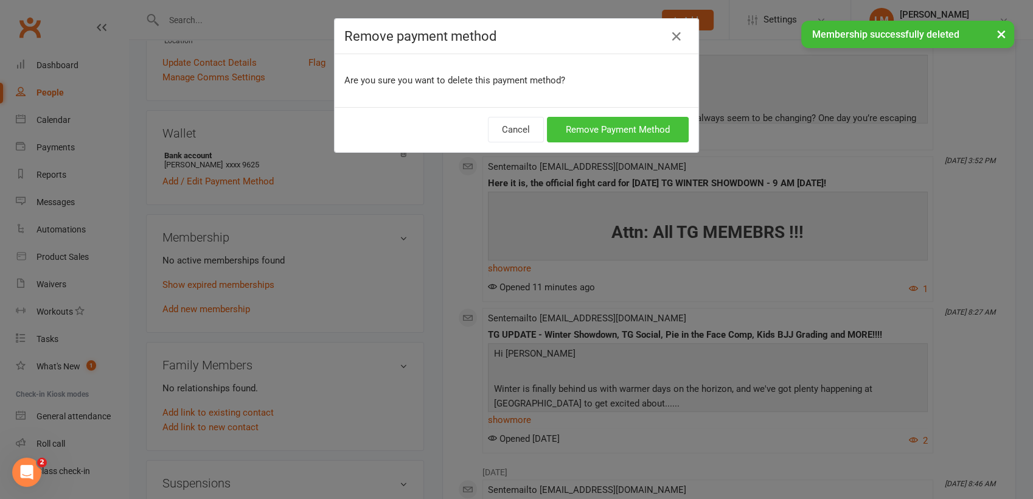
click at [633, 128] on button "Remove Payment Method" at bounding box center [618, 130] width 142 height 26
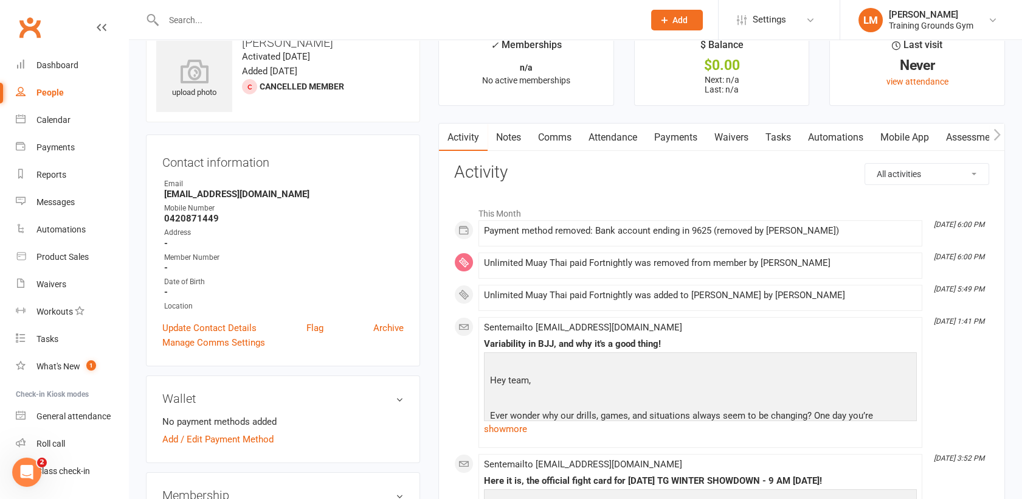
scroll to position [0, 0]
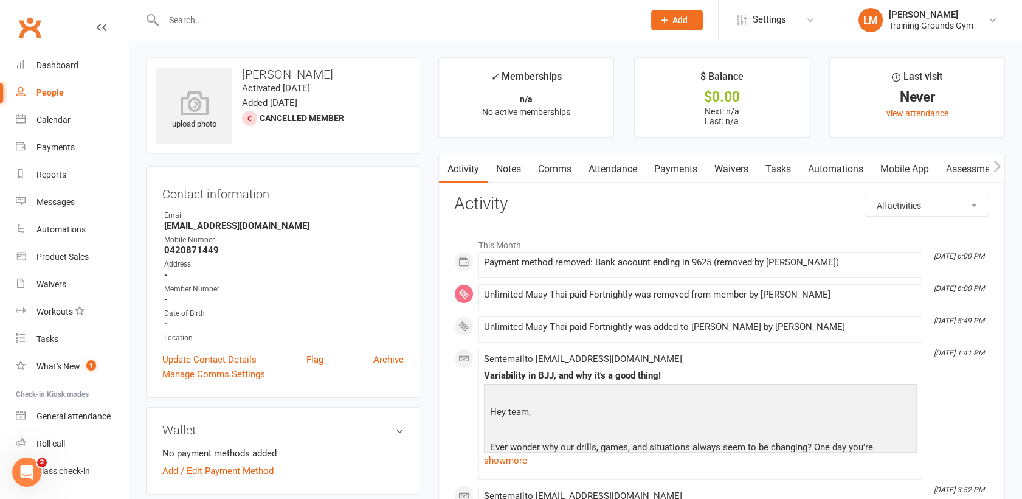
click at [209, 22] on input "text" at bounding box center [398, 20] width 476 height 17
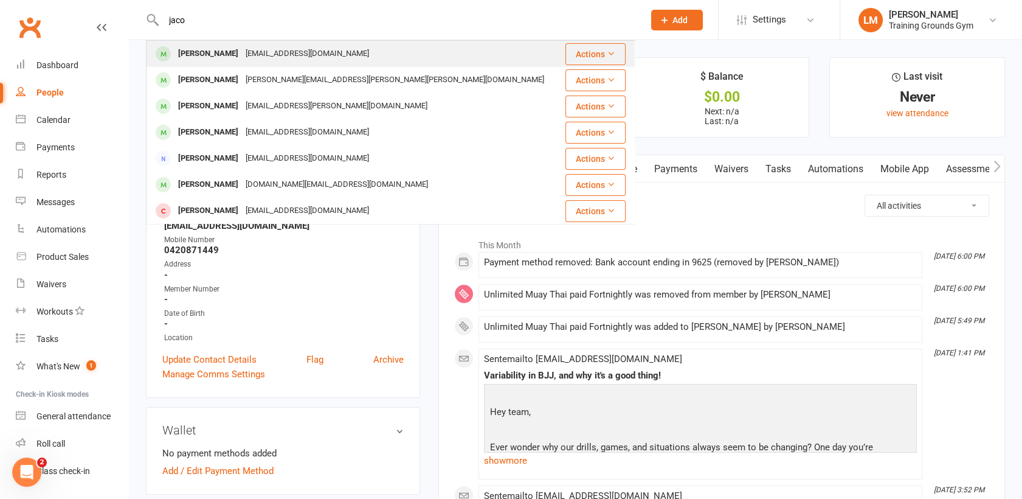
type input "jaco"
click at [216, 48] on div "[PERSON_NAME]" at bounding box center [208, 54] width 67 height 18
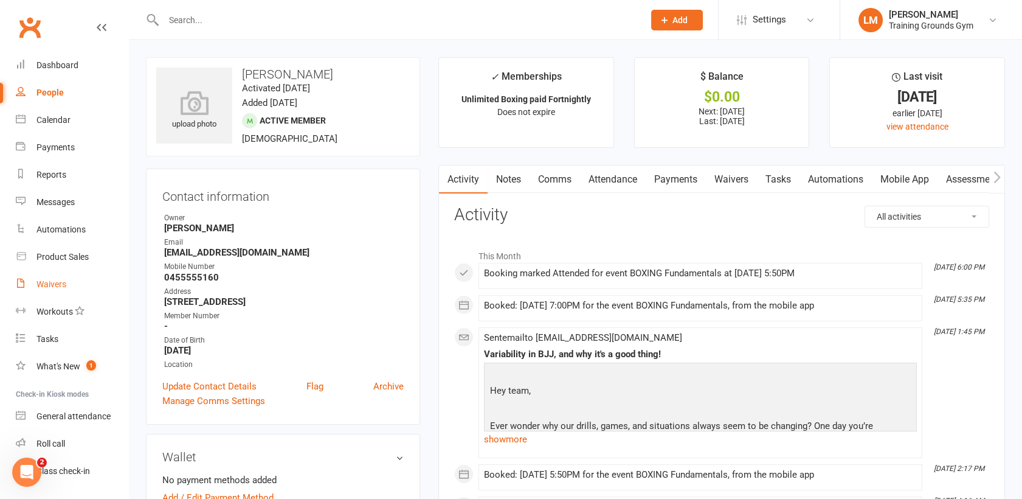
click at [52, 281] on div "Waivers" at bounding box center [51, 284] width 30 height 10
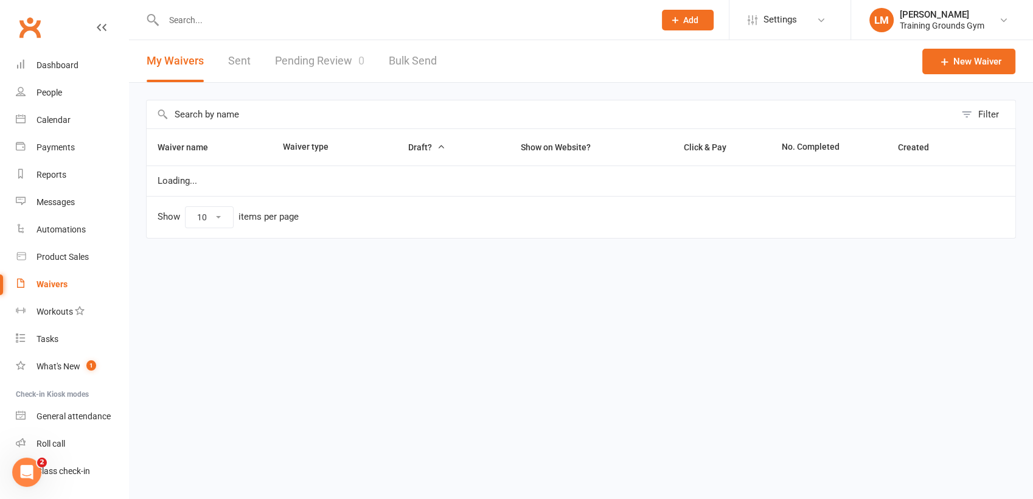
click at [299, 55] on link "Pending Review 0" at bounding box center [319, 61] width 89 height 42
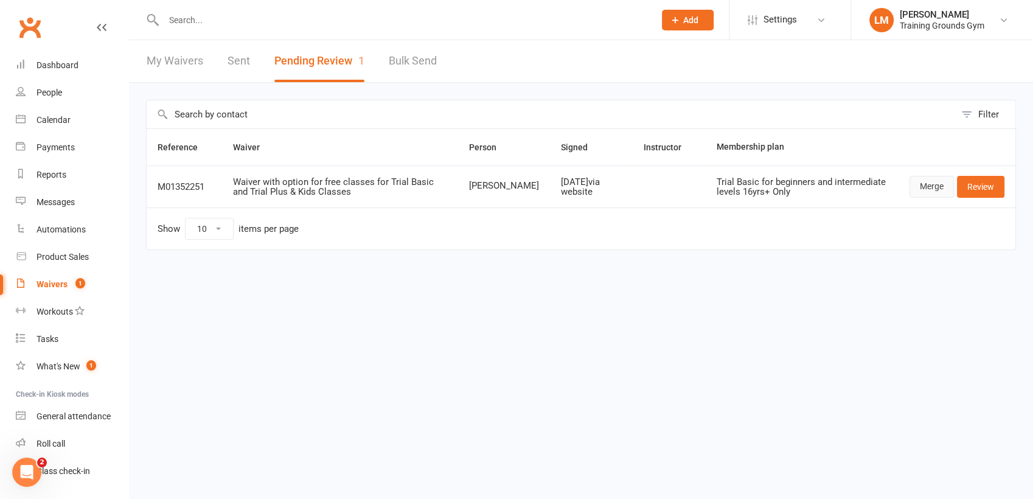
click at [939, 182] on link "Merge" at bounding box center [931, 187] width 44 height 22
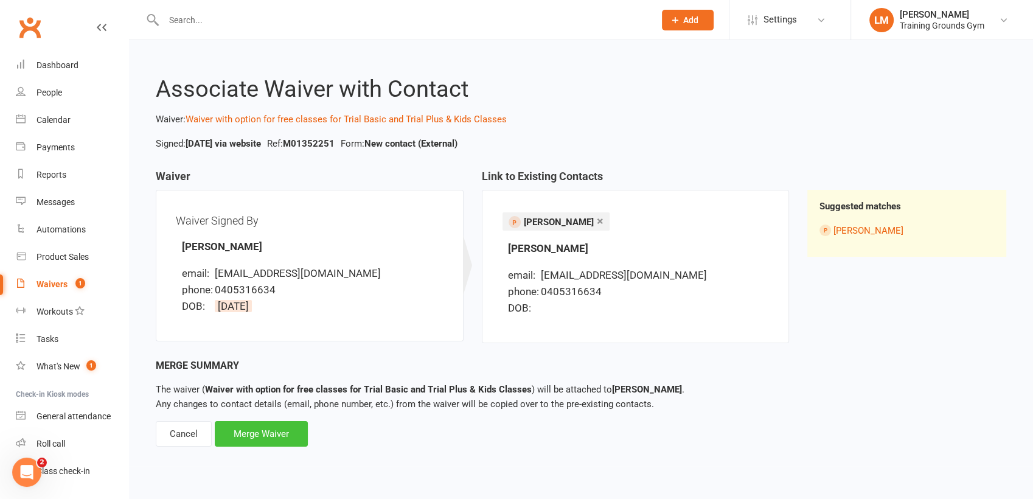
click at [276, 440] on div "Merge Waiver" at bounding box center [261, 434] width 93 height 26
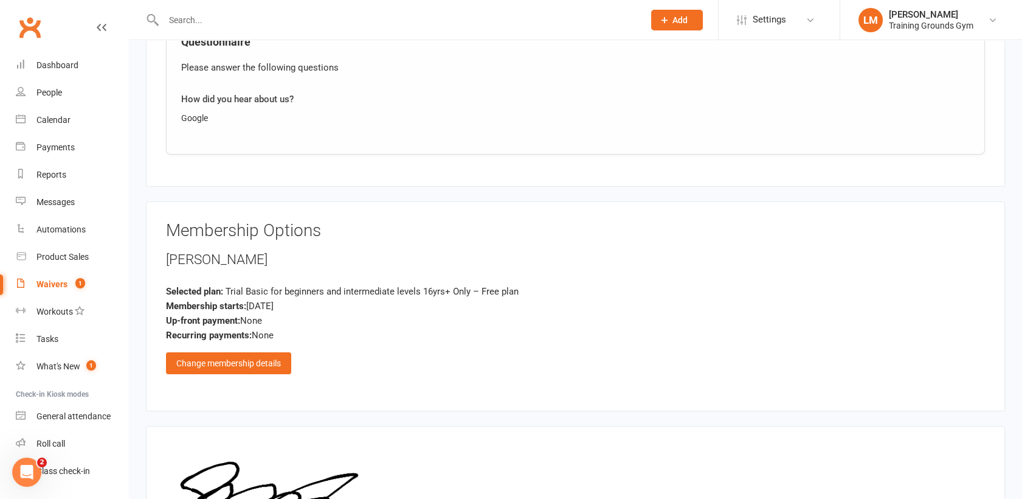
scroll to position [763, 0]
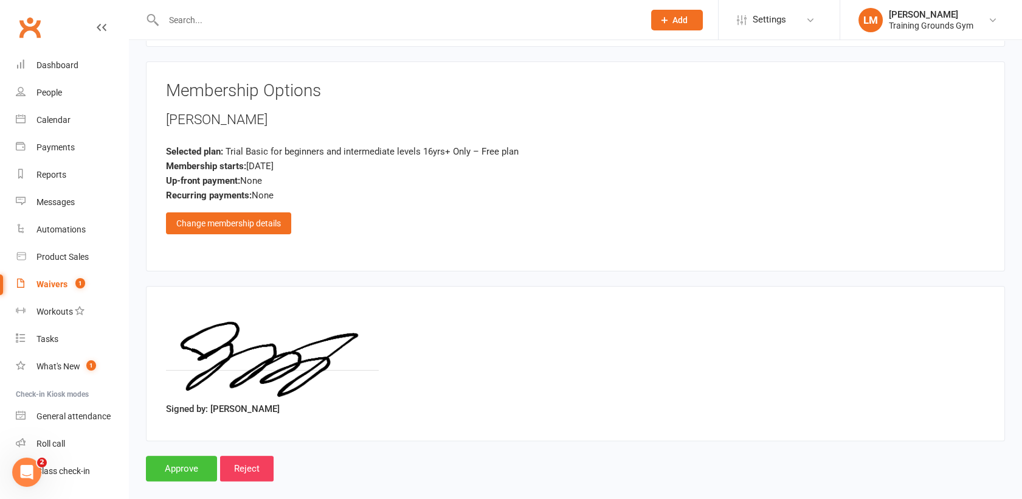
click at [163, 455] on input "Approve" at bounding box center [181, 468] width 71 height 26
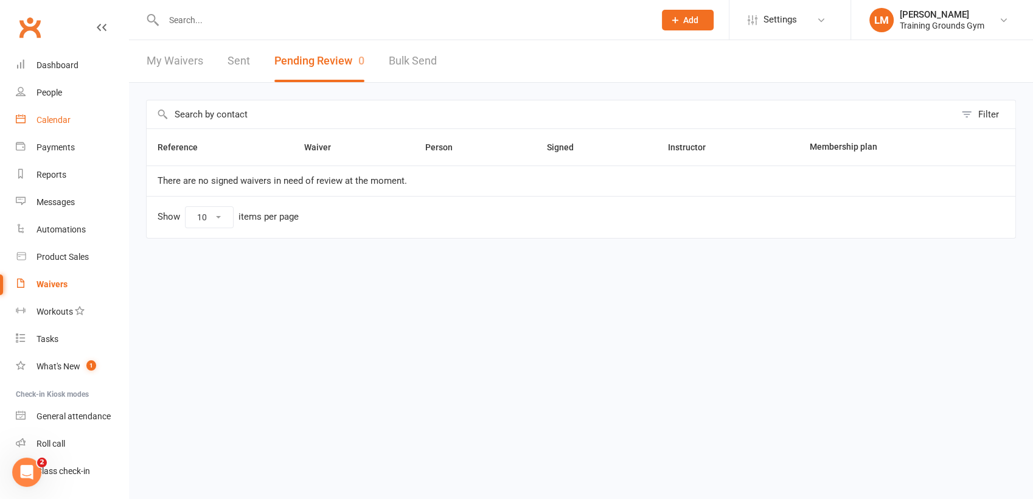
click at [63, 120] on div "Calendar" at bounding box center [53, 120] width 34 height 10
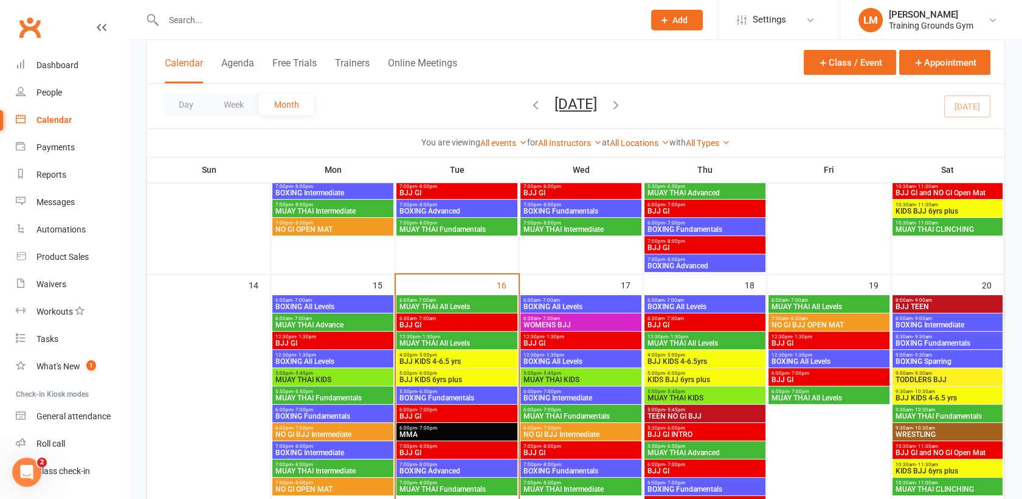
scroll to position [506, 0]
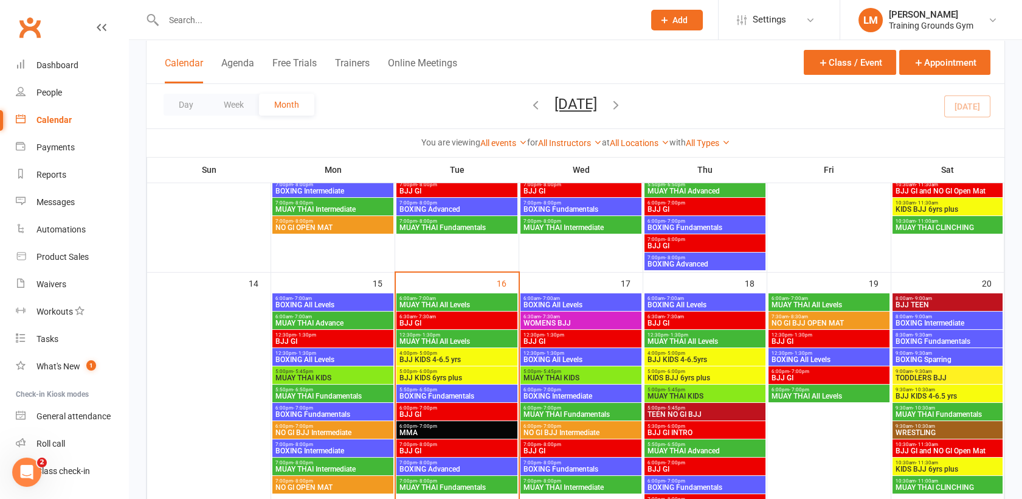
click at [587, 299] on span "6:00am - 7:00am" at bounding box center [581, 298] width 116 height 5
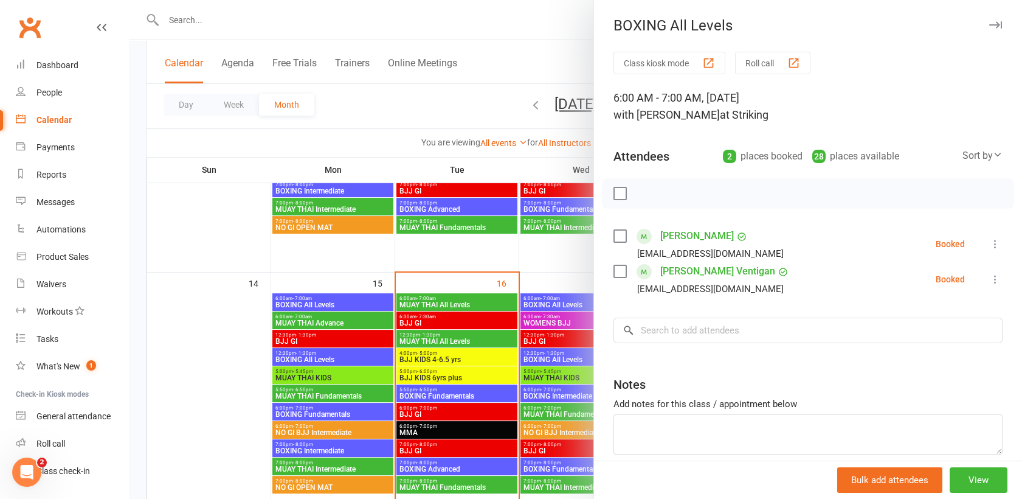
click at [505, 32] on div at bounding box center [575, 249] width 893 height 499
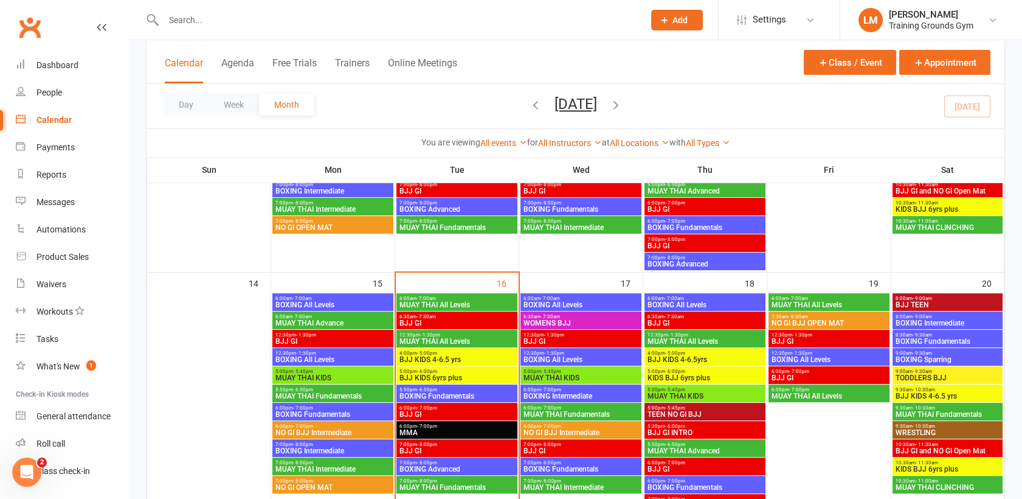
click at [184, 22] on input "text" at bounding box center [398, 20] width 476 height 17
click at [197, 25] on input "text" at bounding box center [398, 20] width 476 height 17
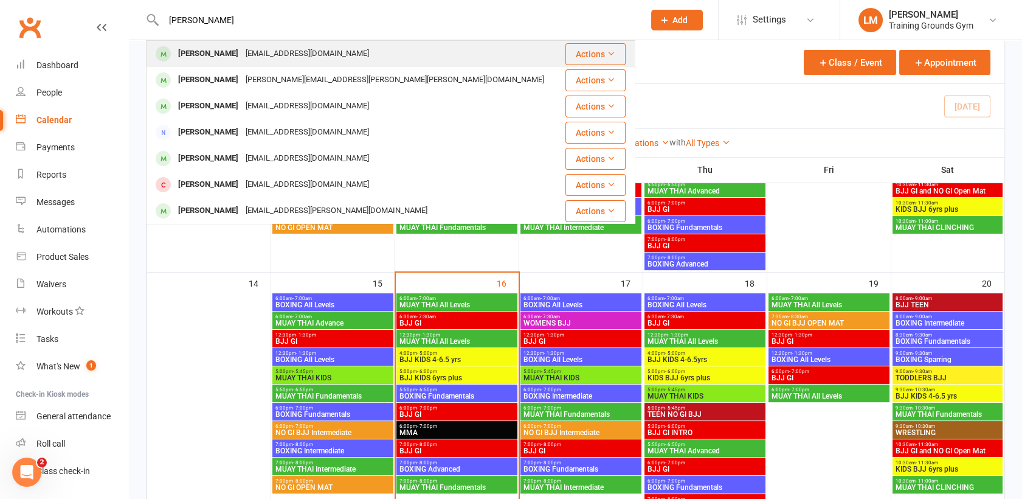
type input "[PERSON_NAME]"
click at [207, 46] on div "[PERSON_NAME]" at bounding box center [208, 54] width 67 height 18
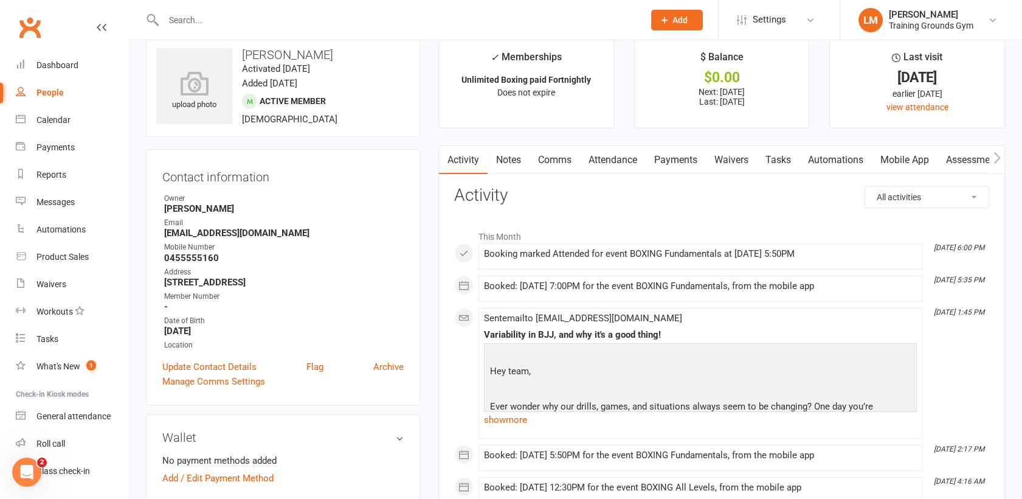
scroll to position [27, 0]
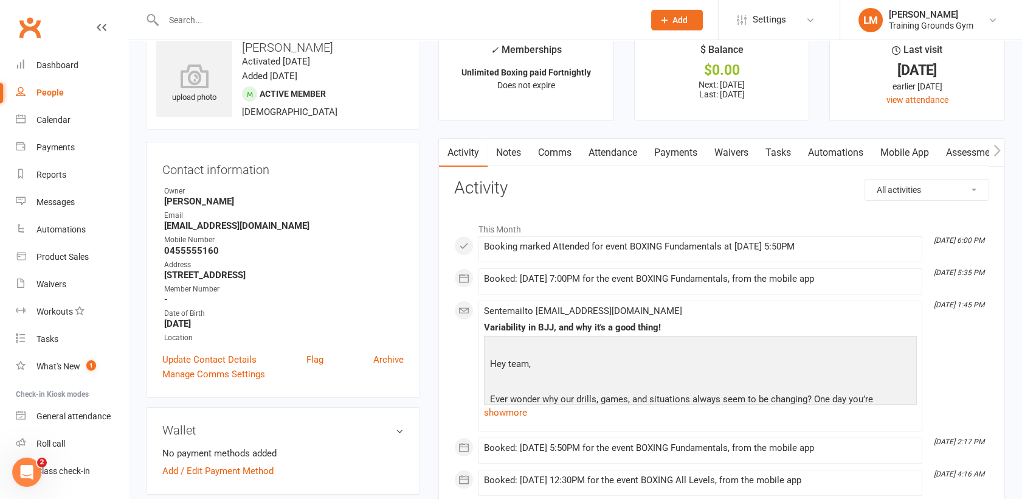
click at [185, 26] on input "text" at bounding box center [398, 20] width 476 height 17
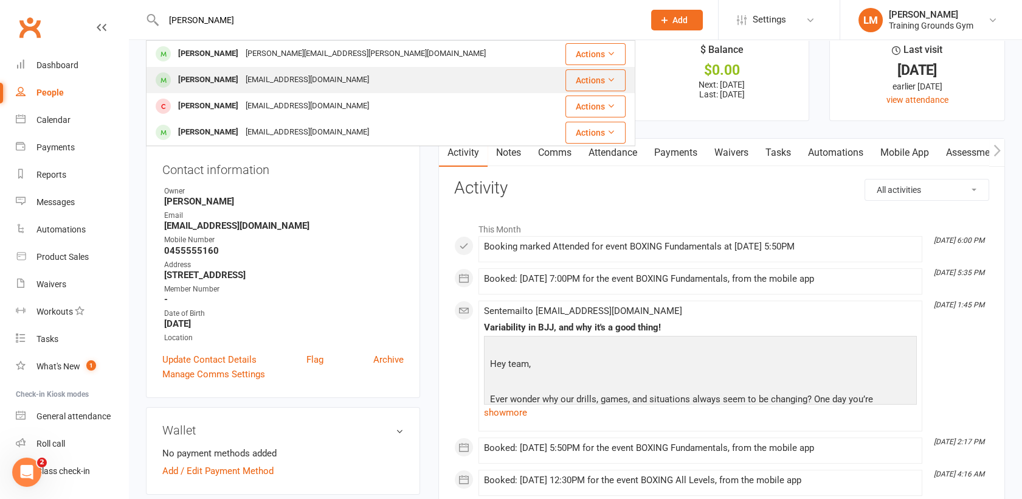
type input "[PERSON_NAME]"
click at [211, 87] on div "[PERSON_NAME]" at bounding box center [208, 80] width 67 height 18
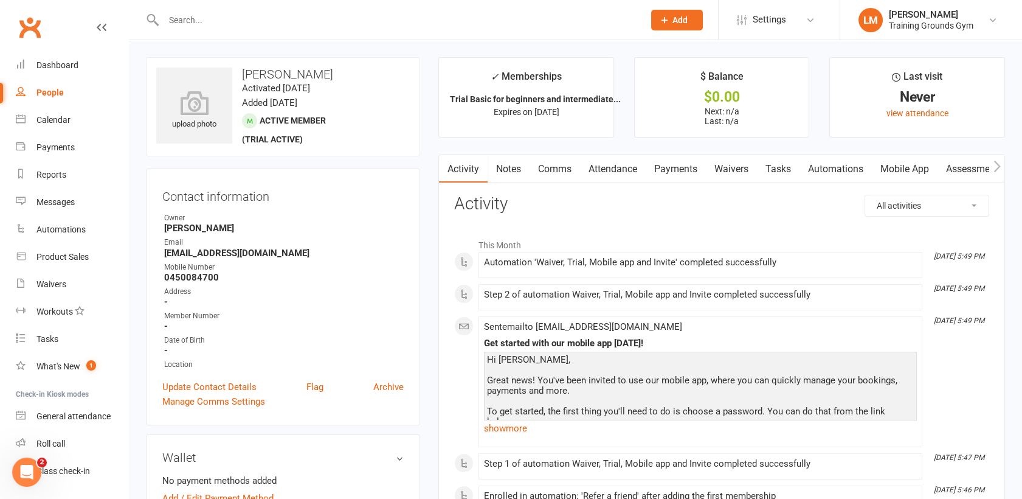
click at [726, 167] on link "Waivers" at bounding box center [731, 169] width 51 height 28
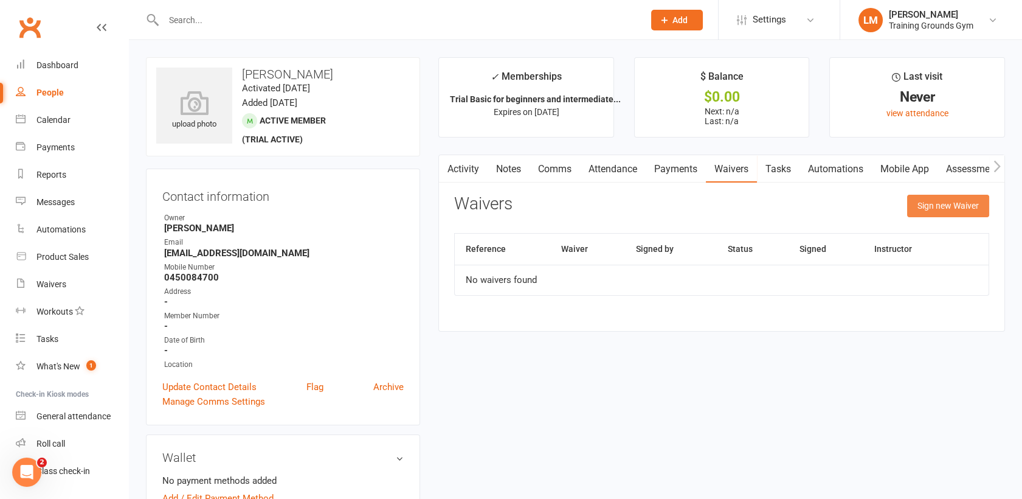
click at [934, 201] on button "Sign new Waiver" at bounding box center [948, 206] width 82 height 22
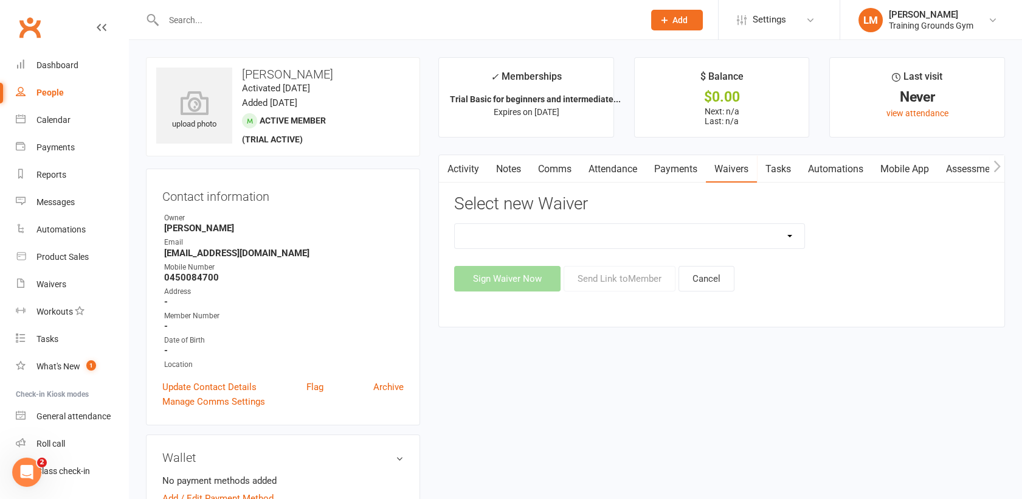
click at [704, 235] on select "New Member Sign Up Waiver for 16yrs plus & Adult Memberships Only Trial U16 Kid…" at bounding box center [630, 236] width 350 height 24
select select "14034"
click at [455, 224] on select "New Member Sign Up Waiver for 16yrs plus & Adult Memberships Only Trial U16 Kid…" at bounding box center [630, 236] width 350 height 24
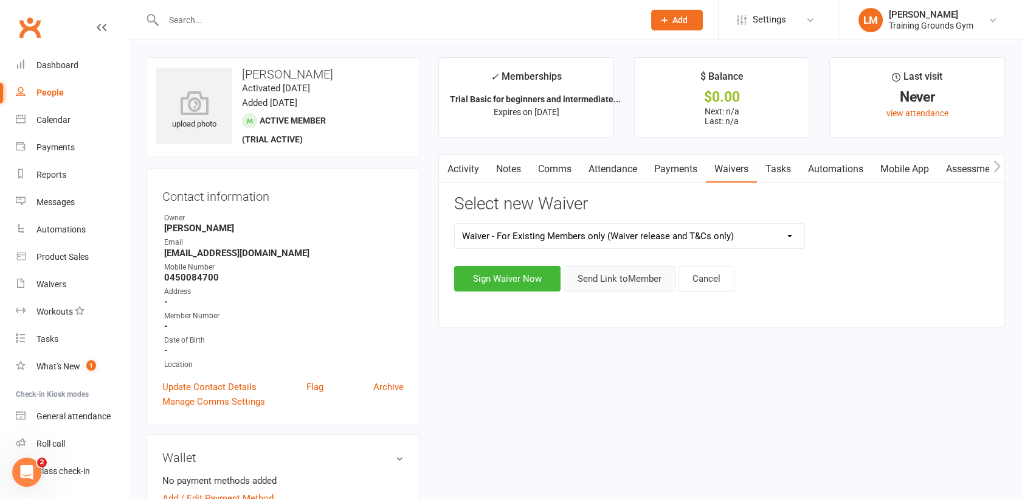
click at [632, 283] on button "Send Link to Member" at bounding box center [620, 279] width 112 height 26
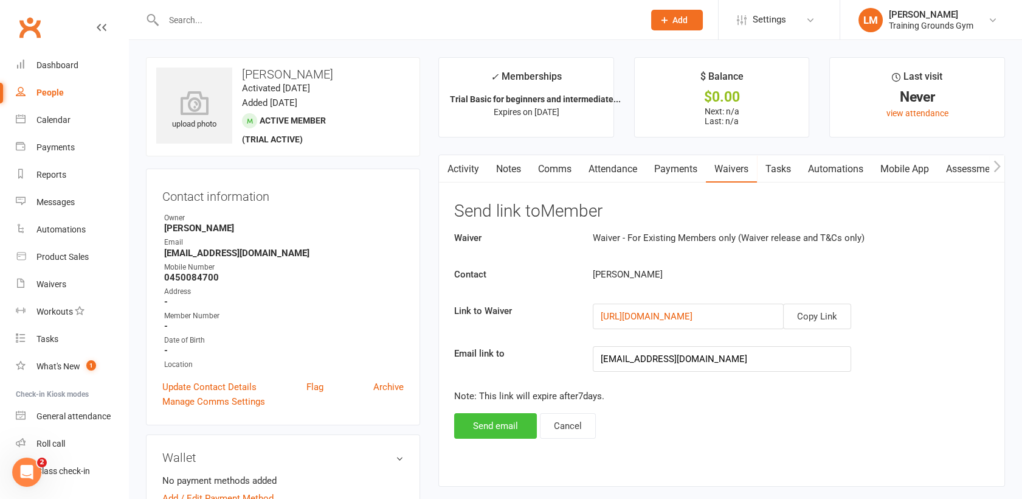
click at [513, 427] on button "Send email" at bounding box center [495, 426] width 83 height 26
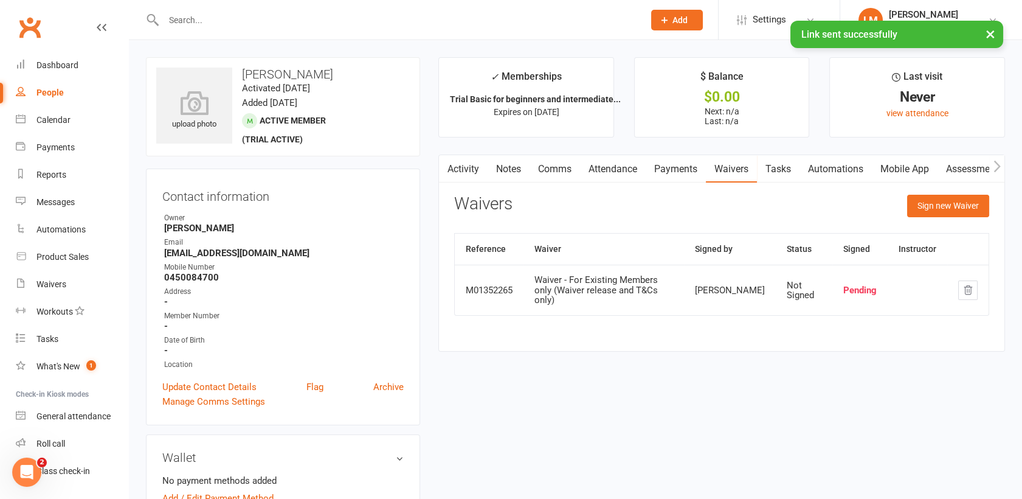
click at [460, 166] on link "Activity" at bounding box center [463, 169] width 49 height 28
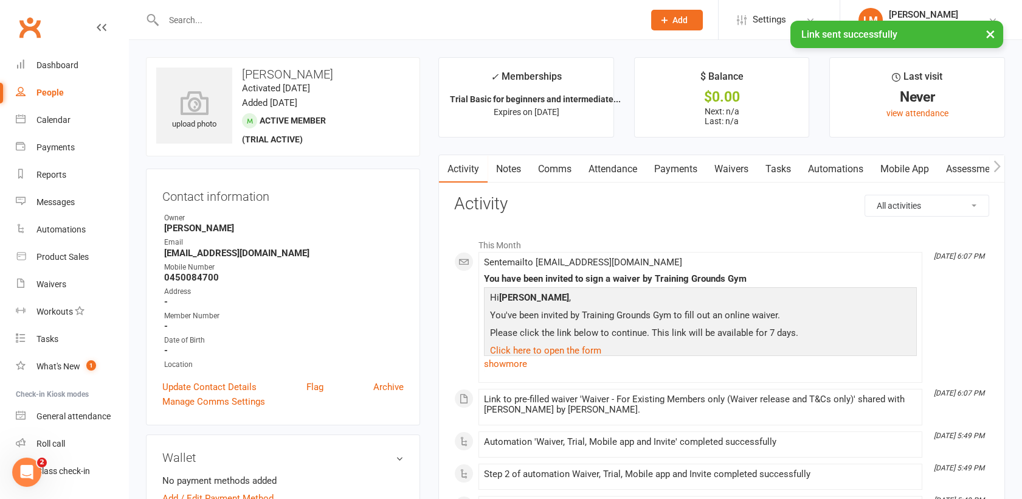
click at [901, 165] on link "Mobile App" at bounding box center [905, 169] width 66 height 28
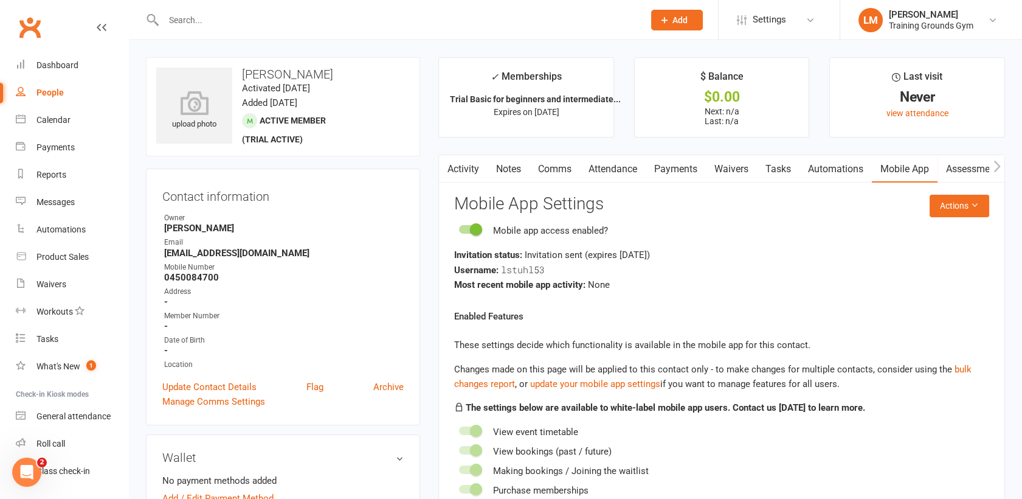
click at [613, 166] on link "Attendance" at bounding box center [613, 169] width 66 height 28
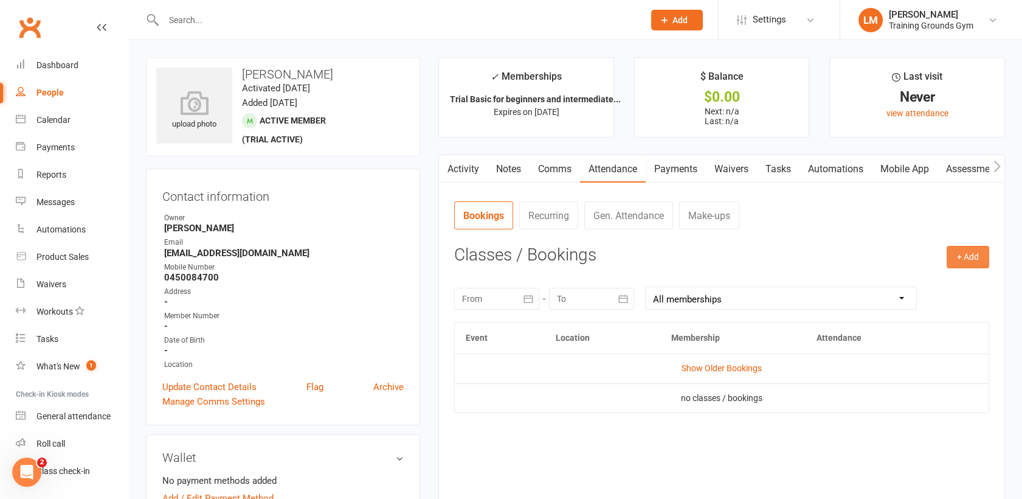
click at [973, 257] on button "+ Add" at bounding box center [968, 257] width 43 height 22
click at [929, 282] on link "Book Event" at bounding box center [928, 284] width 120 height 24
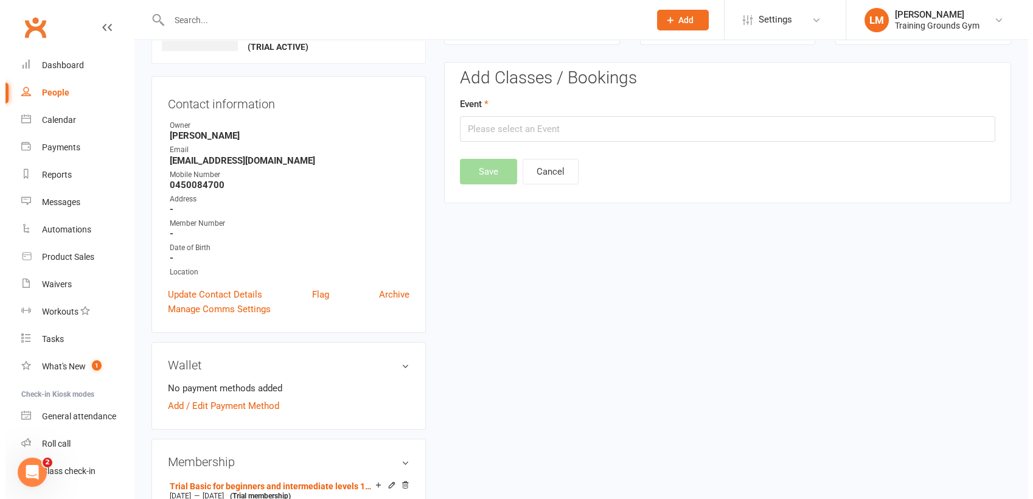
scroll to position [93, 0]
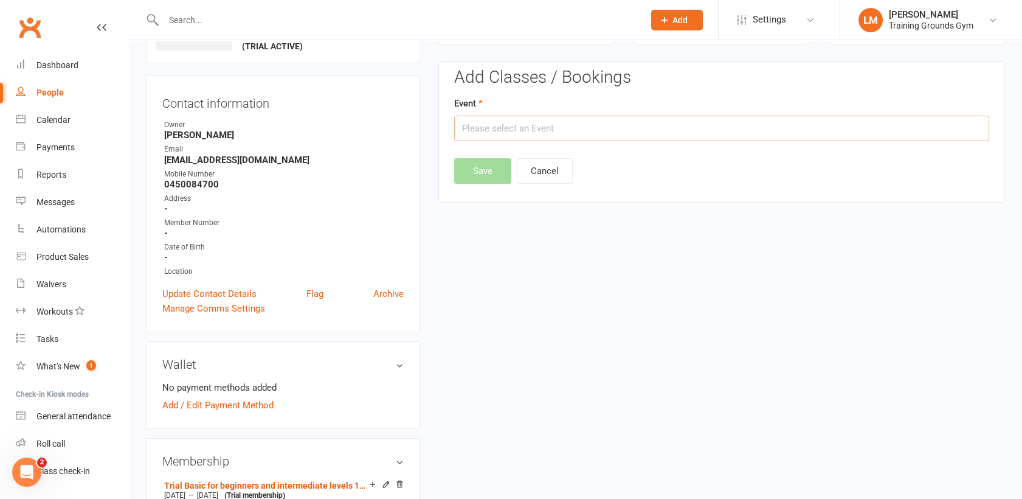
click at [500, 125] on input "text" at bounding box center [721, 129] width 535 height 26
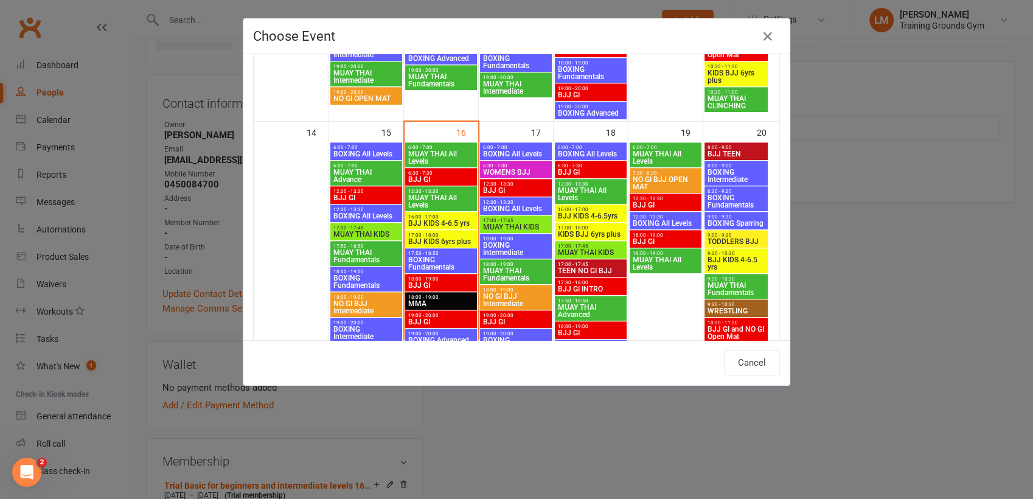
scroll to position [610, 0]
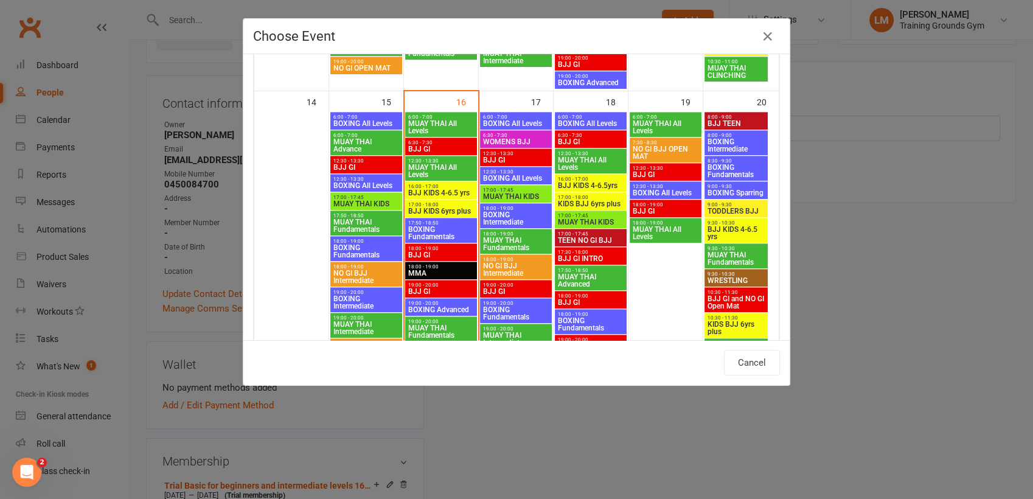
click at [342, 272] on span "NO GI BJJ Intermediate" at bounding box center [366, 276] width 67 height 15
type input "NO GI BJJ Intermediate - [DATE] 6:00:00 PM"
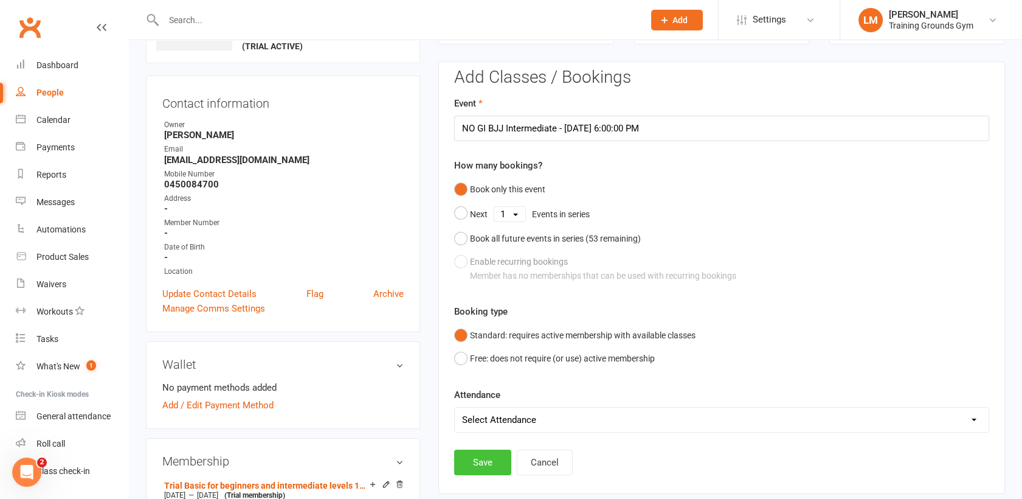
click at [468, 467] on button "Save" at bounding box center [482, 462] width 57 height 26
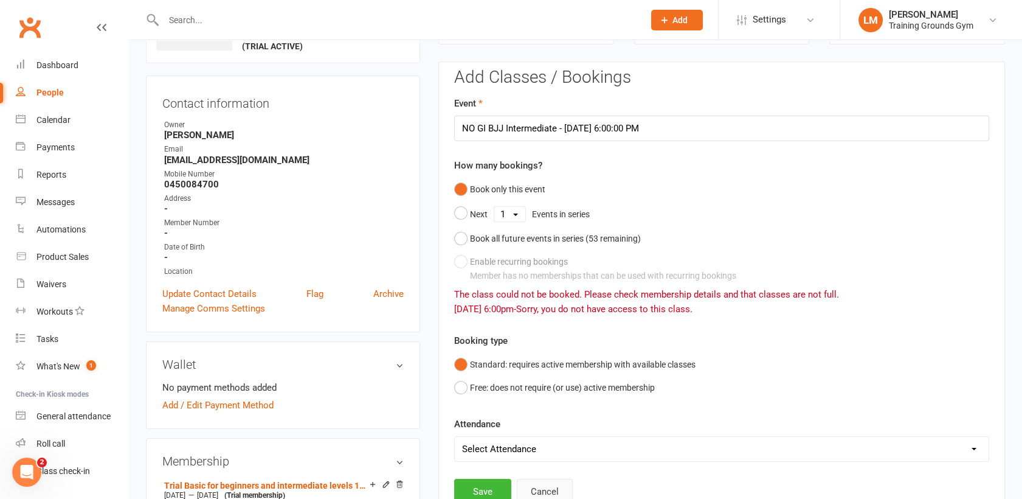
click at [552, 483] on button "Cancel" at bounding box center [545, 492] width 56 height 26
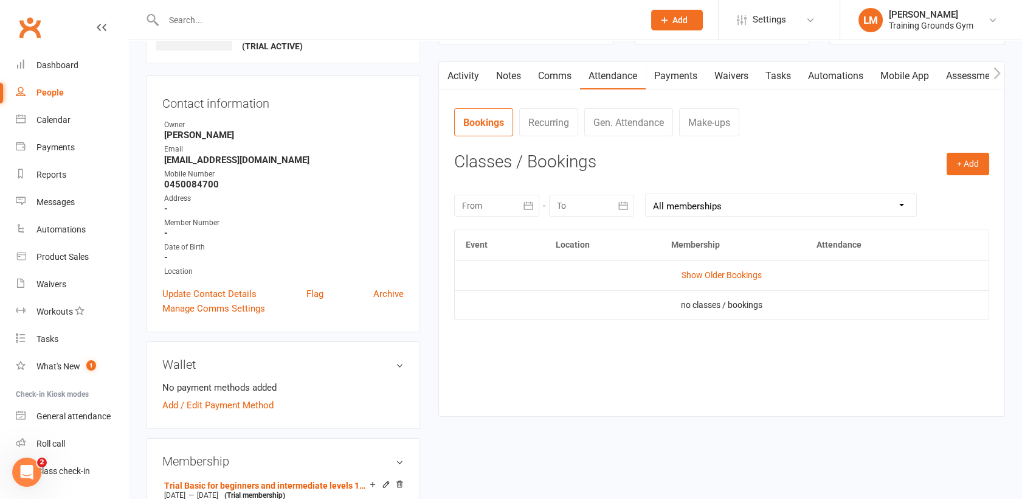
click at [608, 67] on link "Attendance" at bounding box center [613, 76] width 66 height 28
click at [973, 162] on button "+ Add" at bounding box center [968, 164] width 43 height 22
click at [917, 199] on link "Book Event" at bounding box center [928, 191] width 120 height 24
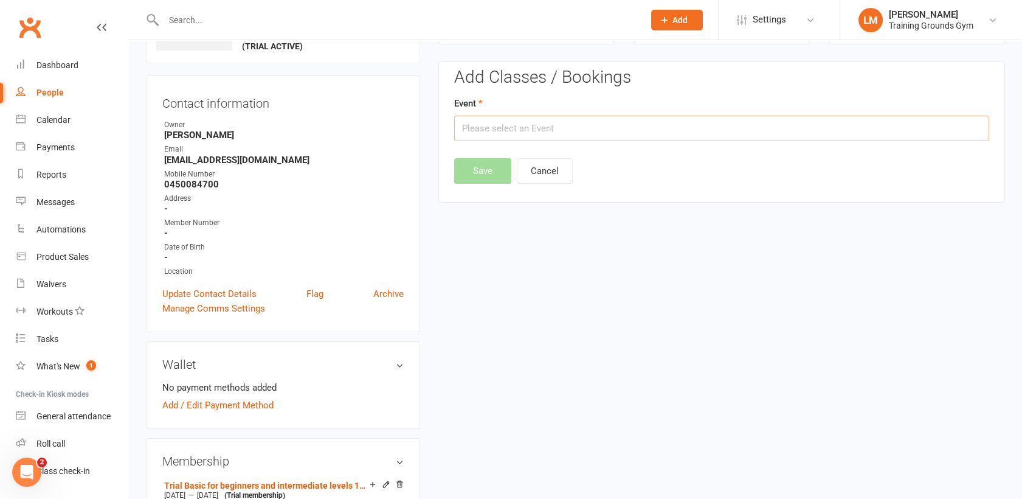
click at [591, 124] on input "text" at bounding box center [721, 129] width 535 height 26
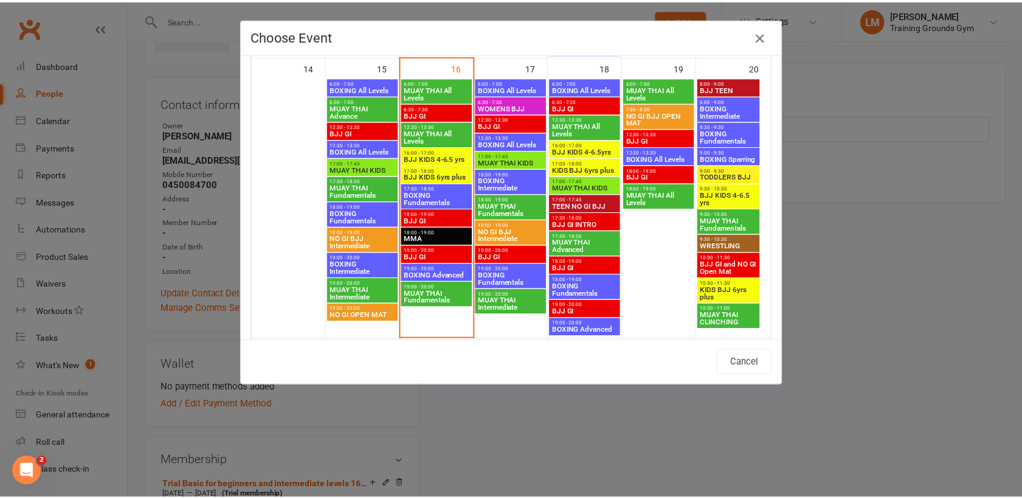
scroll to position [648, 0]
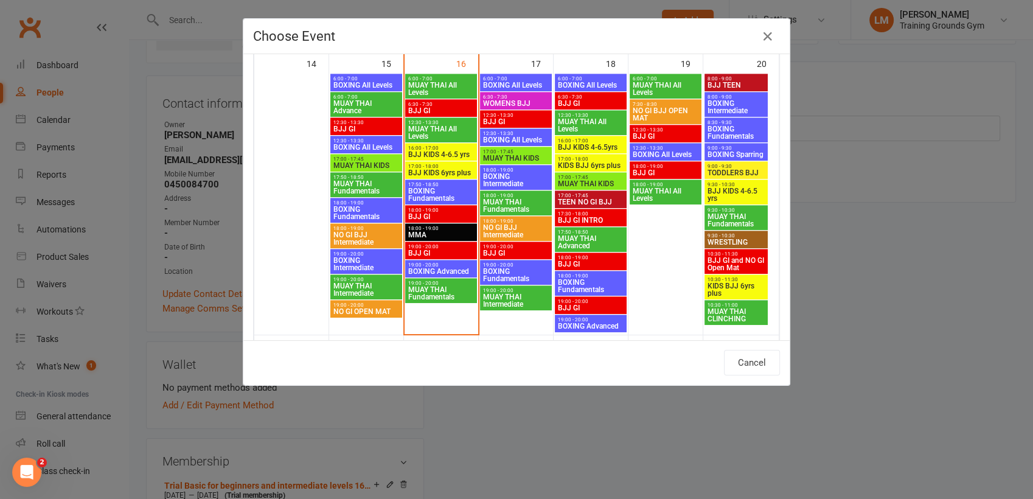
click at [407, 213] on span "BJJ GI" at bounding box center [440, 216] width 67 height 7
type input "BJJ GI - [DATE] 6:00:00 PM"
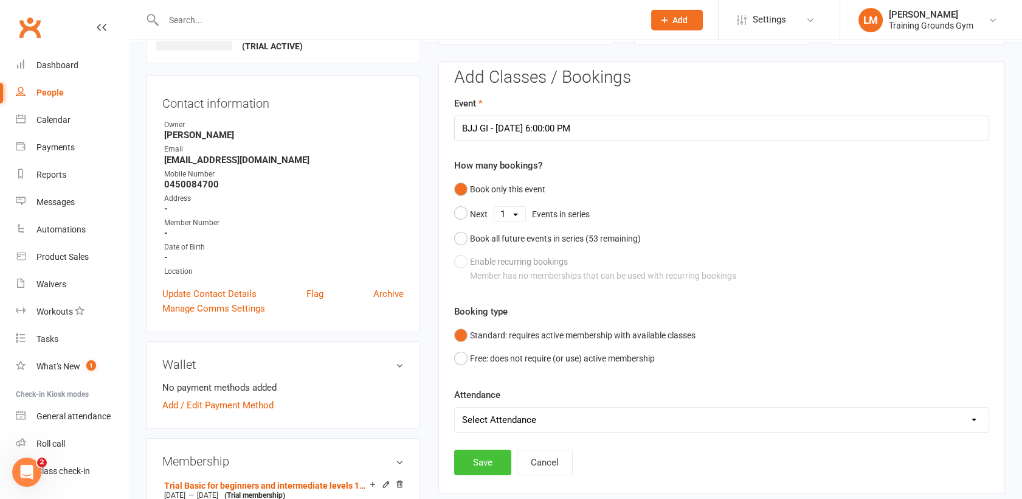
click at [493, 465] on button "Save" at bounding box center [482, 462] width 57 height 26
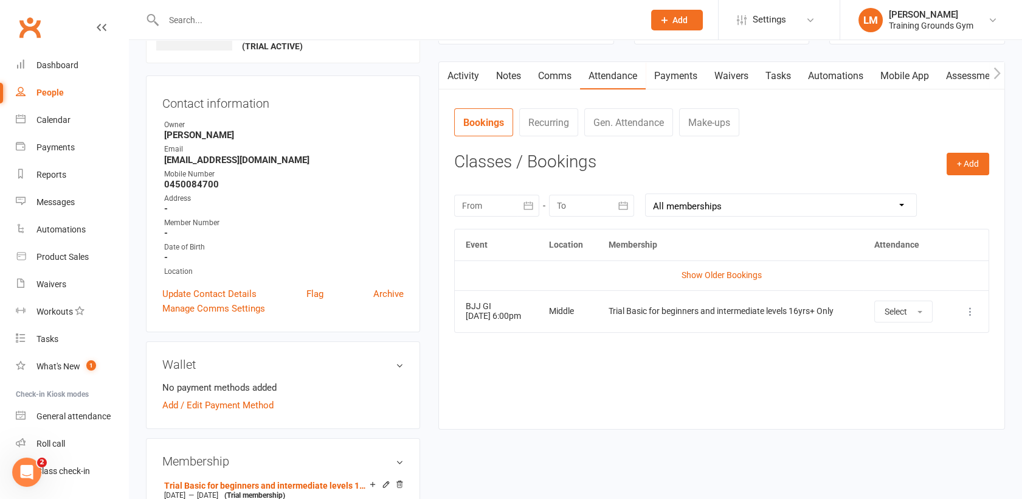
click at [189, 21] on input "text" at bounding box center [398, 20] width 476 height 17
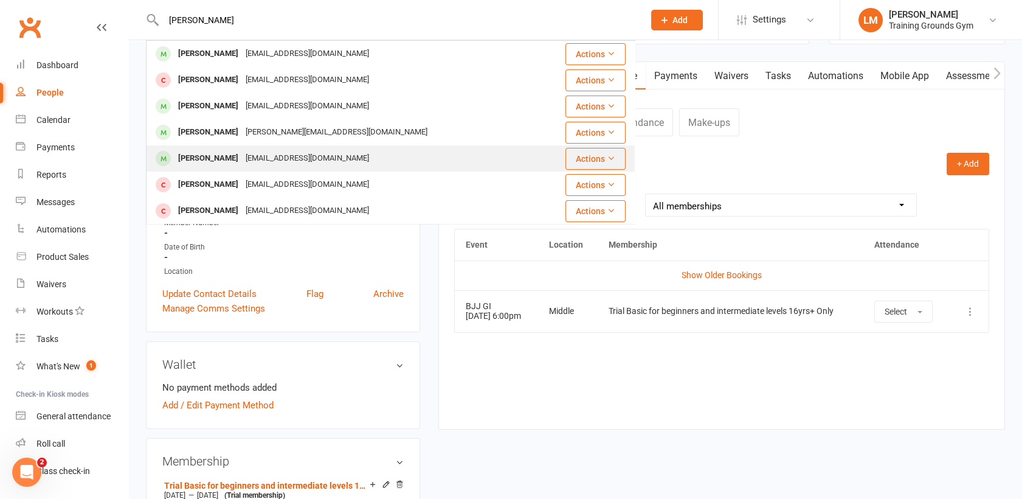
type input "[PERSON_NAME]"
click at [215, 165] on div "[PERSON_NAME]" at bounding box center [208, 159] width 67 height 18
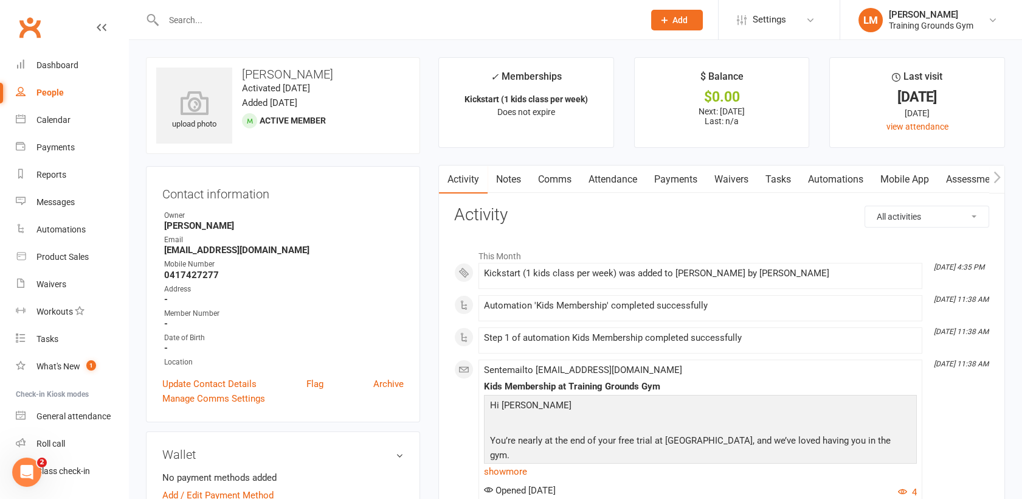
click at [902, 179] on link "Mobile App" at bounding box center [905, 179] width 66 height 28
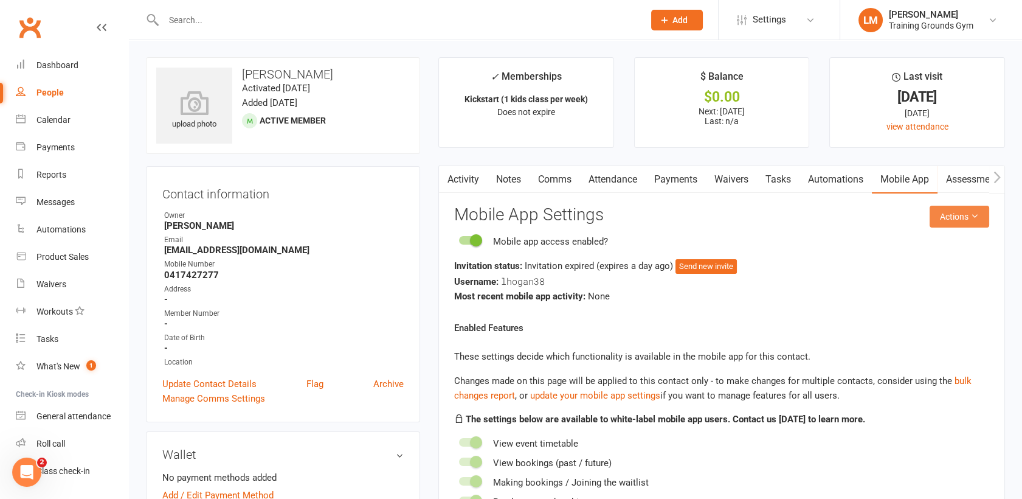
click at [941, 213] on button "Actions" at bounding box center [960, 217] width 60 height 22
click at [926, 241] on link "Send invitation email" at bounding box center [918, 244] width 120 height 24
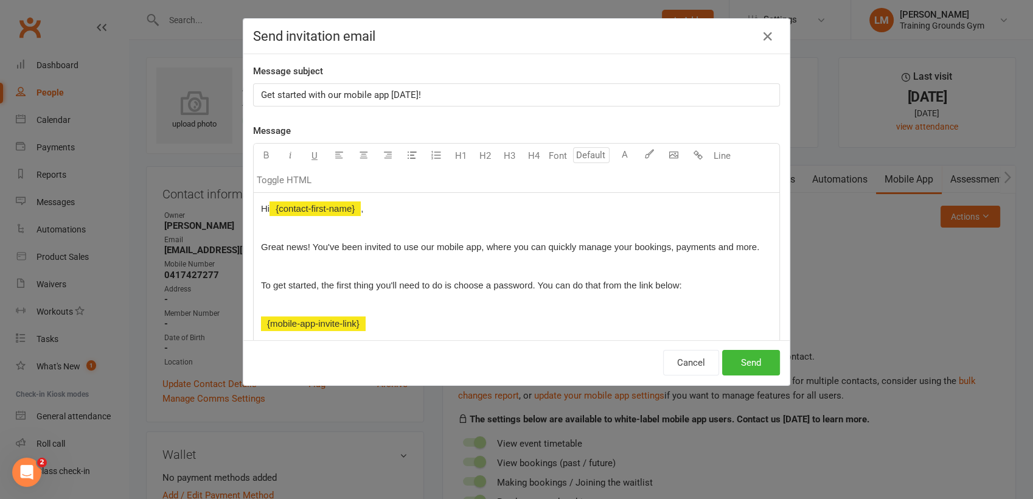
click at [472, 100] on p "Get started with our mobile app [DATE]!" at bounding box center [516, 95] width 511 height 15
drag, startPoint x: 539, startPoint y: 94, endPoint x: 195, endPoint y: 101, distance: 344.3
click at [195, 101] on div "Send invitation email Message subject Get started with our mobile app [DATE] fo…" at bounding box center [516, 249] width 1033 height 499
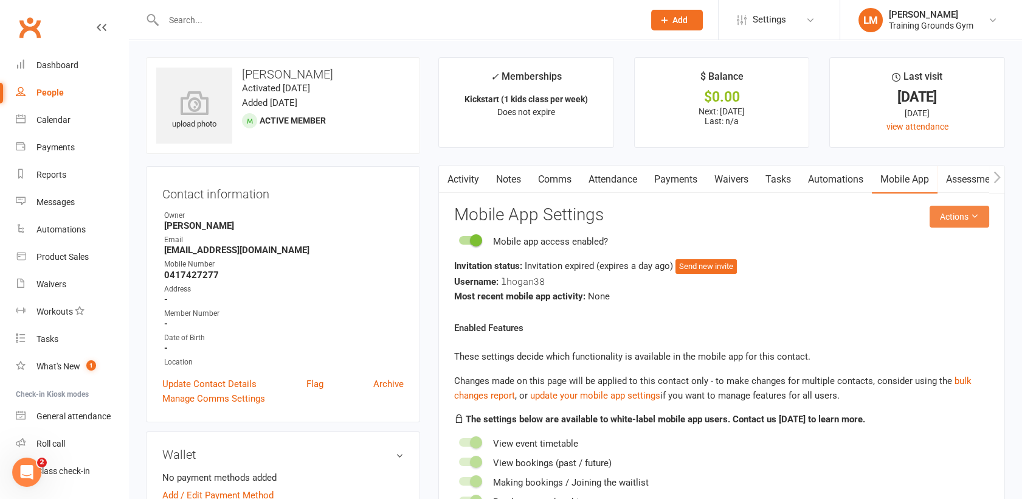
click at [960, 213] on button "Actions" at bounding box center [960, 217] width 60 height 22
click at [902, 238] on link "Send invitation email" at bounding box center [918, 244] width 120 height 24
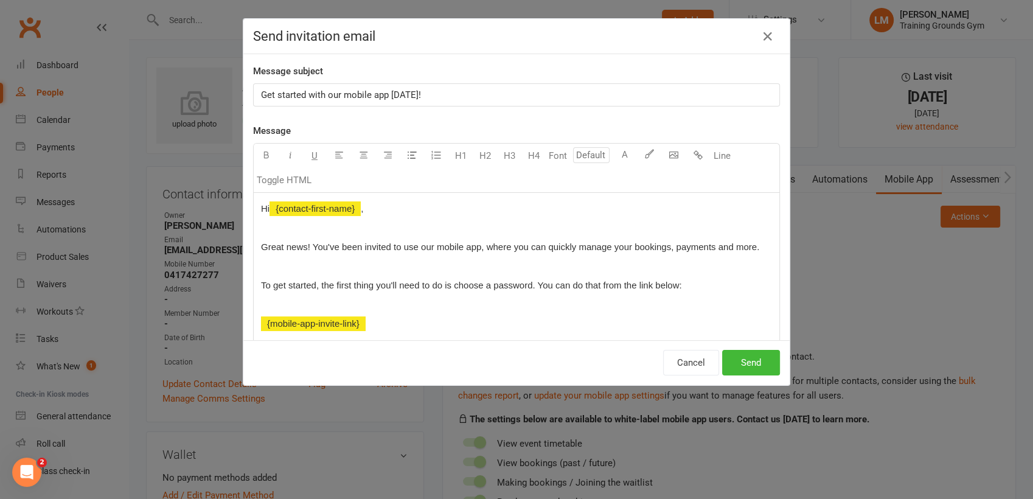
click at [428, 92] on p "Get started with our mobile app [DATE]!" at bounding box center [516, 95] width 511 height 15
drag, startPoint x: 466, startPoint y: 94, endPoint x: 250, endPoint y: 88, distance: 216.6
click at [254, 88] on div "Get started with our mobile app [DATE] for TG GYM" at bounding box center [516, 95] width 525 height 22
copy span "Get started with our mobile app [DATE] for TG GYM"
click at [750, 360] on button "Send" at bounding box center [751, 363] width 58 height 26
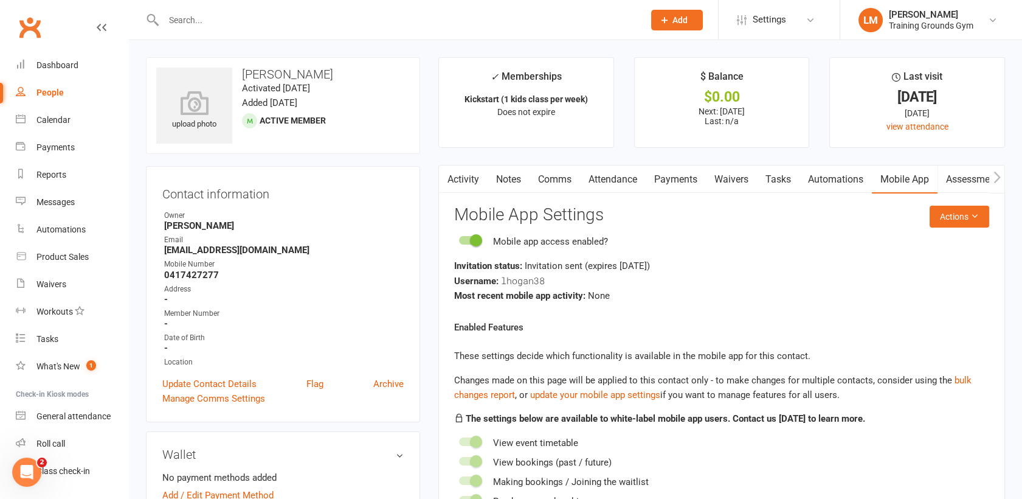
click at [199, 25] on input "text" at bounding box center [398, 20] width 476 height 17
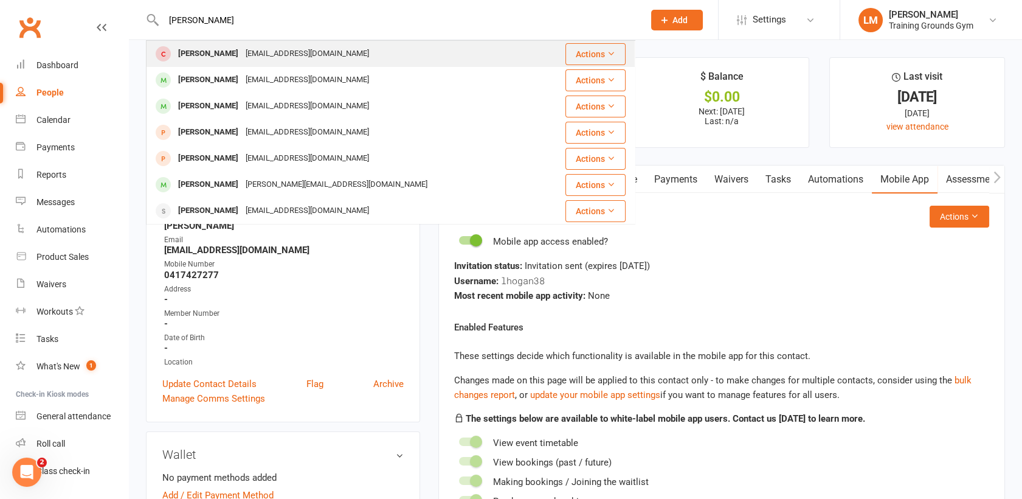
type input "[PERSON_NAME]"
click at [217, 48] on div "[PERSON_NAME]" at bounding box center [208, 54] width 67 height 18
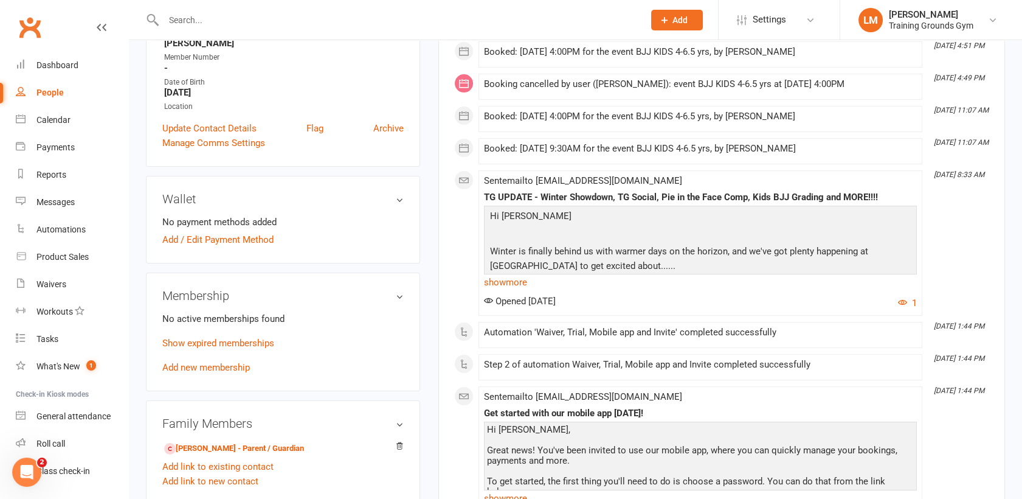
scroll to position [316, 0]
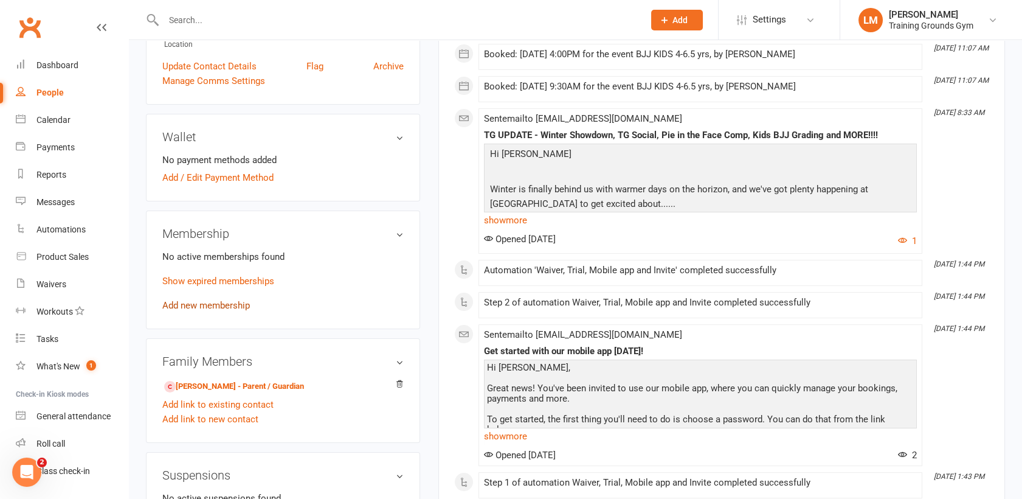
click at [201, 303] on link "Add new membership" at bounding box center [206, 305] width 88 height 11
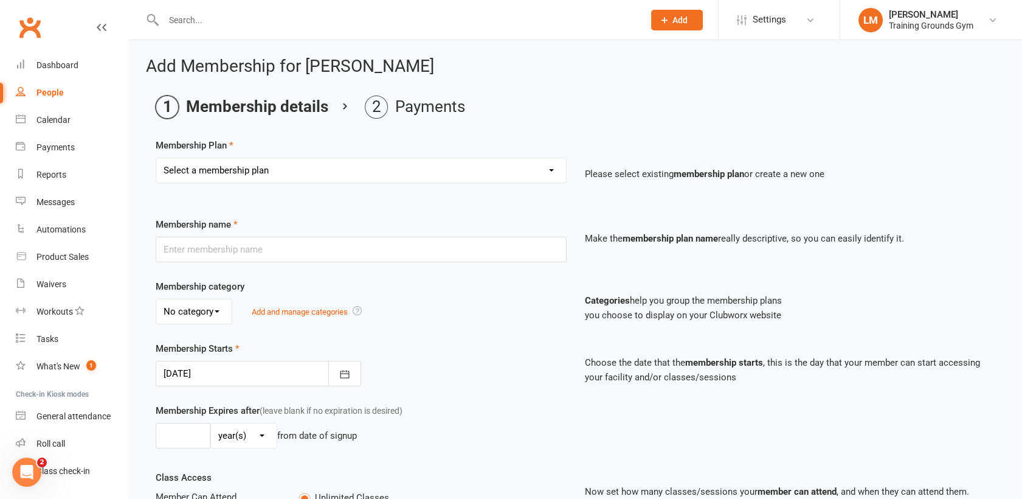
click at [456, 174] on select "Select a membership plan Create new Membership Plan Trial Basic for beginners a…" at bounding box center [361, 170] width 410 height 24
select select "7"
click at [156, 158] on select "Select a membership plan Create new Membership Plan Trial Basic for beginners a…" at bounding box center [361, 170] width 410 height 24
type input "Takedown - 2 Kids classes per week"
select select "2"
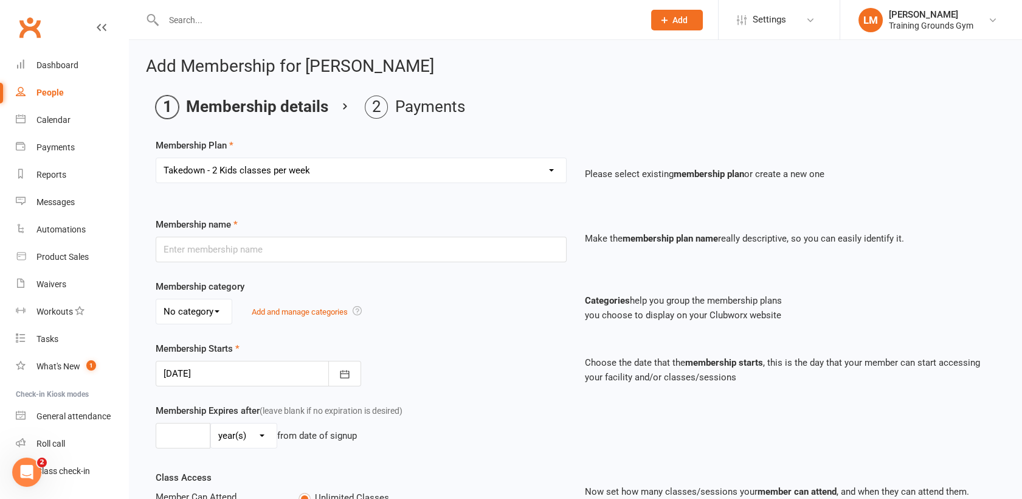
type input "0"
type input "2"
click at [345, 375] on icon "button" at bounding box center [345, 374] width 12 height 12
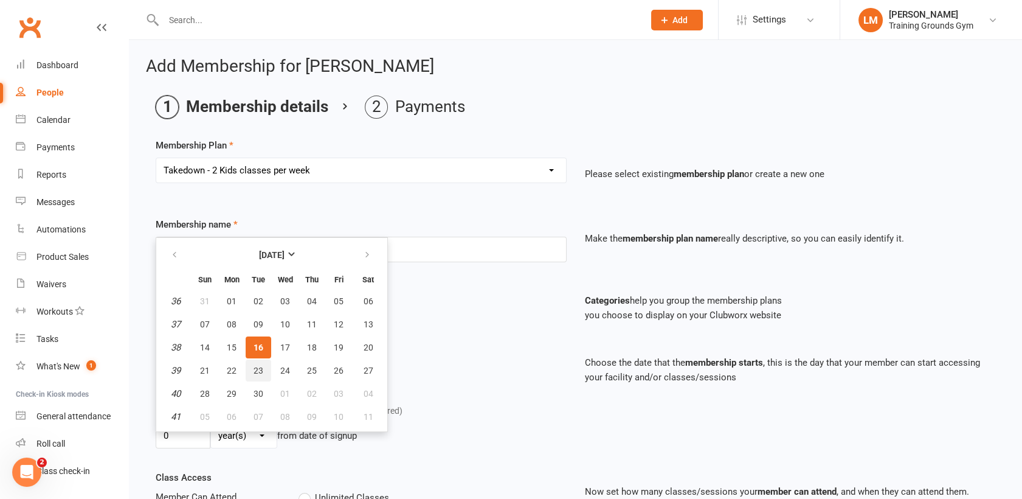
click at [254, 368] on span "23" at bounding box center [259, 370] width 10 height 10
type input "[DATE]"
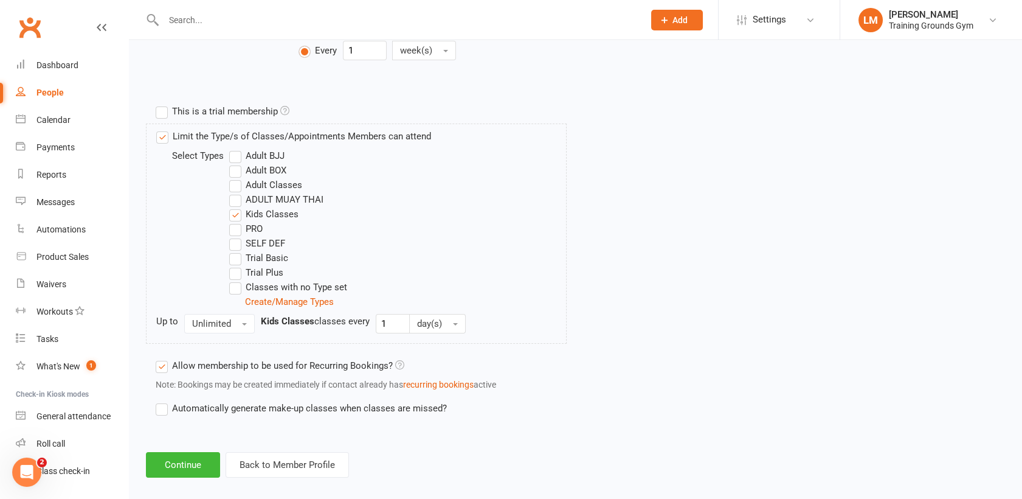
scroll to position [531, 0]
click at [179, 459] on button "Continue" at bounding box center [183, 464] width 74 height 26
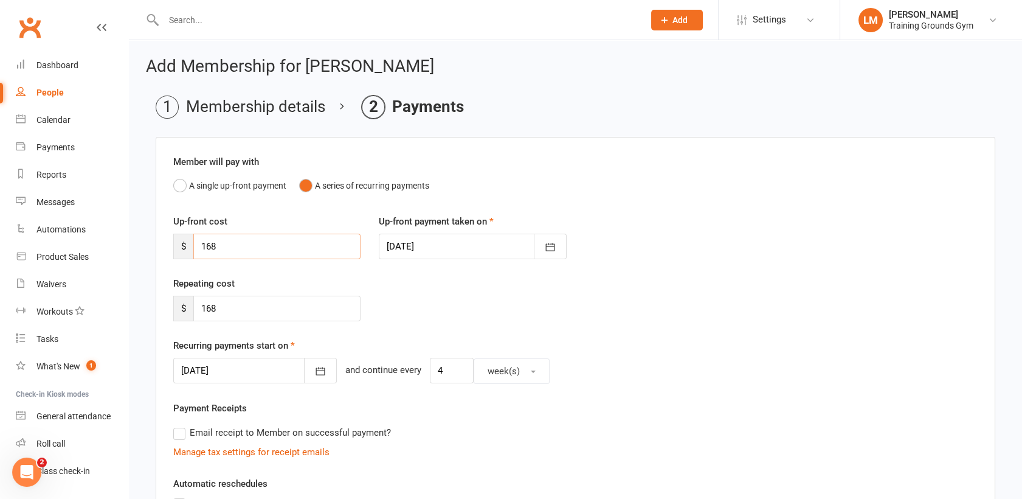
drag, startPoint x: 230, startPoint y: 237, endPoint x: 168, endPoint y: 232, distance: 61.7
click at [168, 232] on div "Up-front cost $ 168" at bounding box center [267, 236] width 206 height 45
type input "120.00"
drag, startPoint x: 263, startPoint y: 309, endPoint x: 161, endPoint y: 312, distance: 102.8
click at [161, 312] on div "Member will pay with A single up-front payment A series of recurring payments U…" at bounding box center [576, 438] width 840 height 602
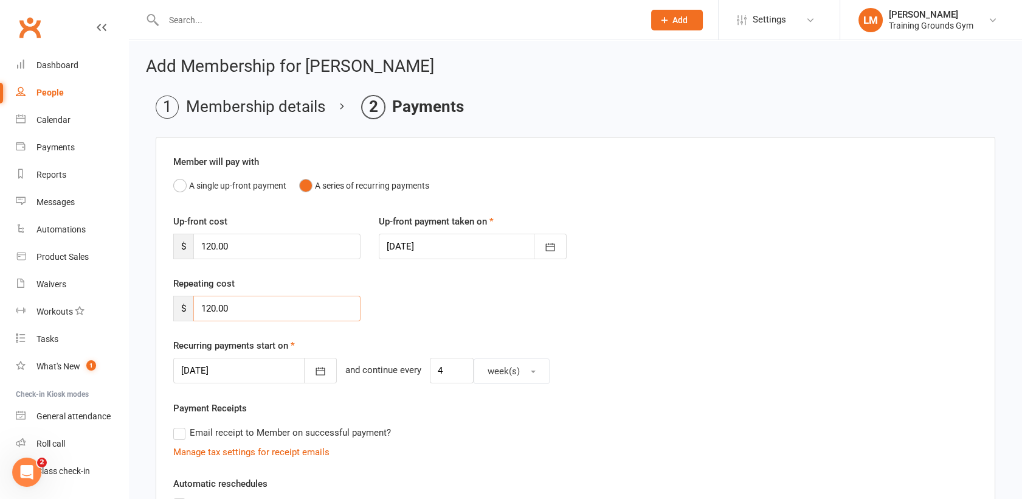
type input "120.00"
click at [764, 343] on div "Recurring payments start on [DATE] [DATE] Sun Mon Tue Wed Thu Fri Sat 40 28 29 …" at bounding box center [575, 361] width 805 height 46
click at [749, 292] on div "Repeating cost $ 120.00" at bounding box center [575, 307] width 823 height 62
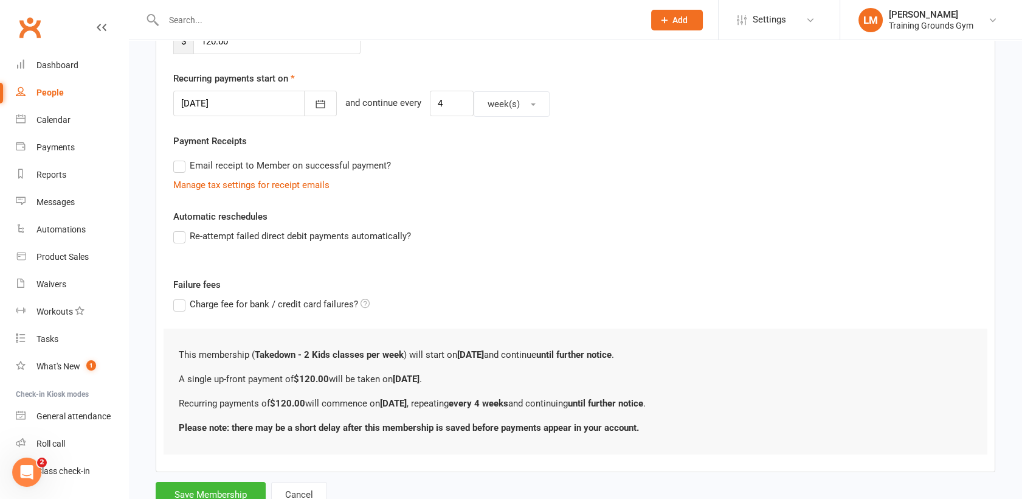
scroll to position [311, 0]
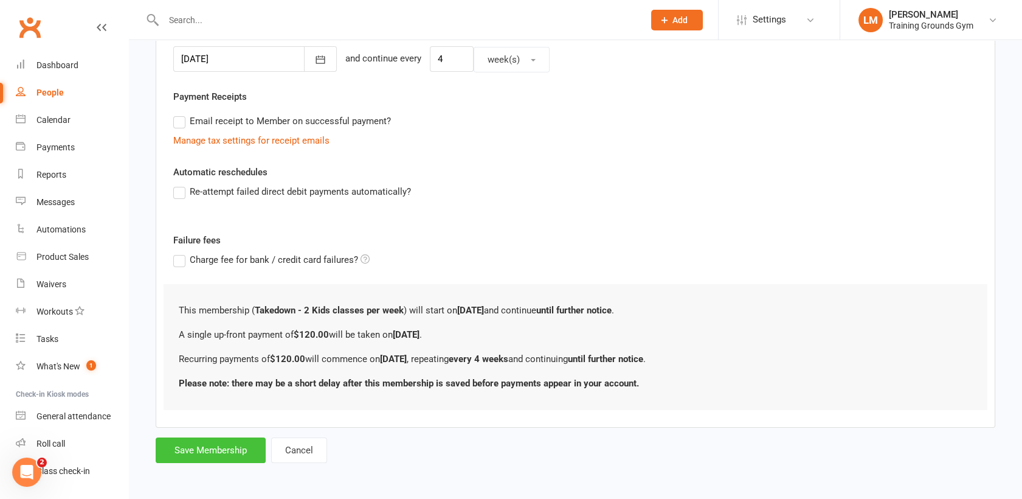
click at [193, 443] on button "Save Membership" at bounding box center [211, 450] width 110 height 26
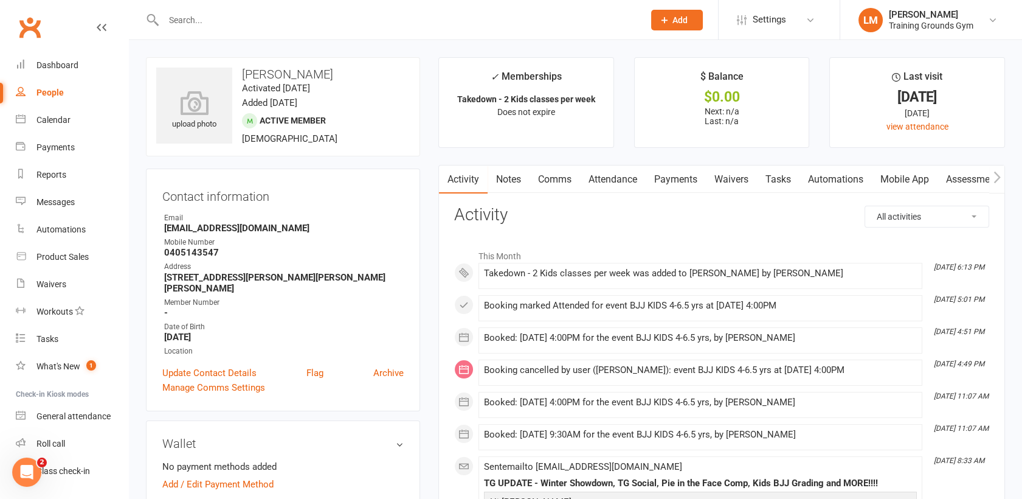
click at [918, 175] on link "Mobile App" at bounding box center [905, 179] width 66 height 28
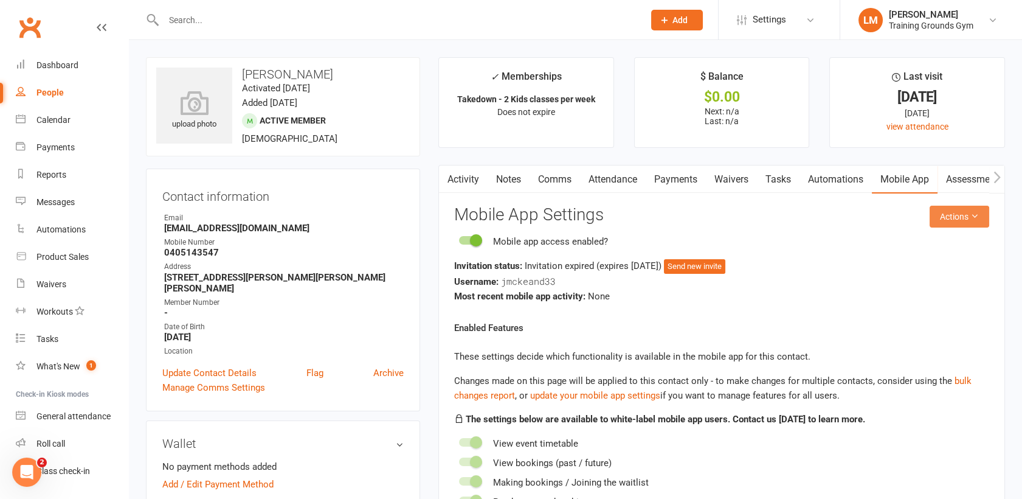
click at [980, 222] on button "Actions" at bounding box center [960, 217] width 60 height 22
click at [952, 250] on link "Send invitation email" at bounding box center [918, 244] width 120 height 24
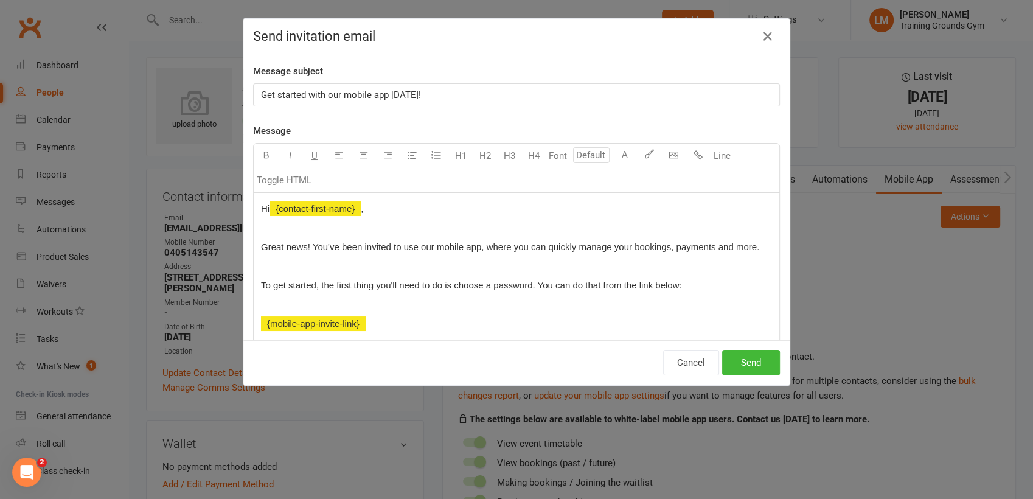
click at [424, 97] on p "Get started with our mobile app [DATE]!" at bounding box center [516, 95] width 511 height 15
drag, startPoint x: 472, startPoint y: 97, endPoint x: 252, endPoint y: 106, distance: 219.7
click at [253, 106] on div "Message subject Get started with our mobile app [DATE] for TG GYM Message Font …" at bounding box center [516, 343] width 527 height 558
copy span "Get started with our mobile app [DATE] for TG GYM"
click at [735, 362] on button "Send" at bounding box center [751, 363] width 58 height 26
